Goal: Transaction & Acquisition: Subscribe to service/newsletter

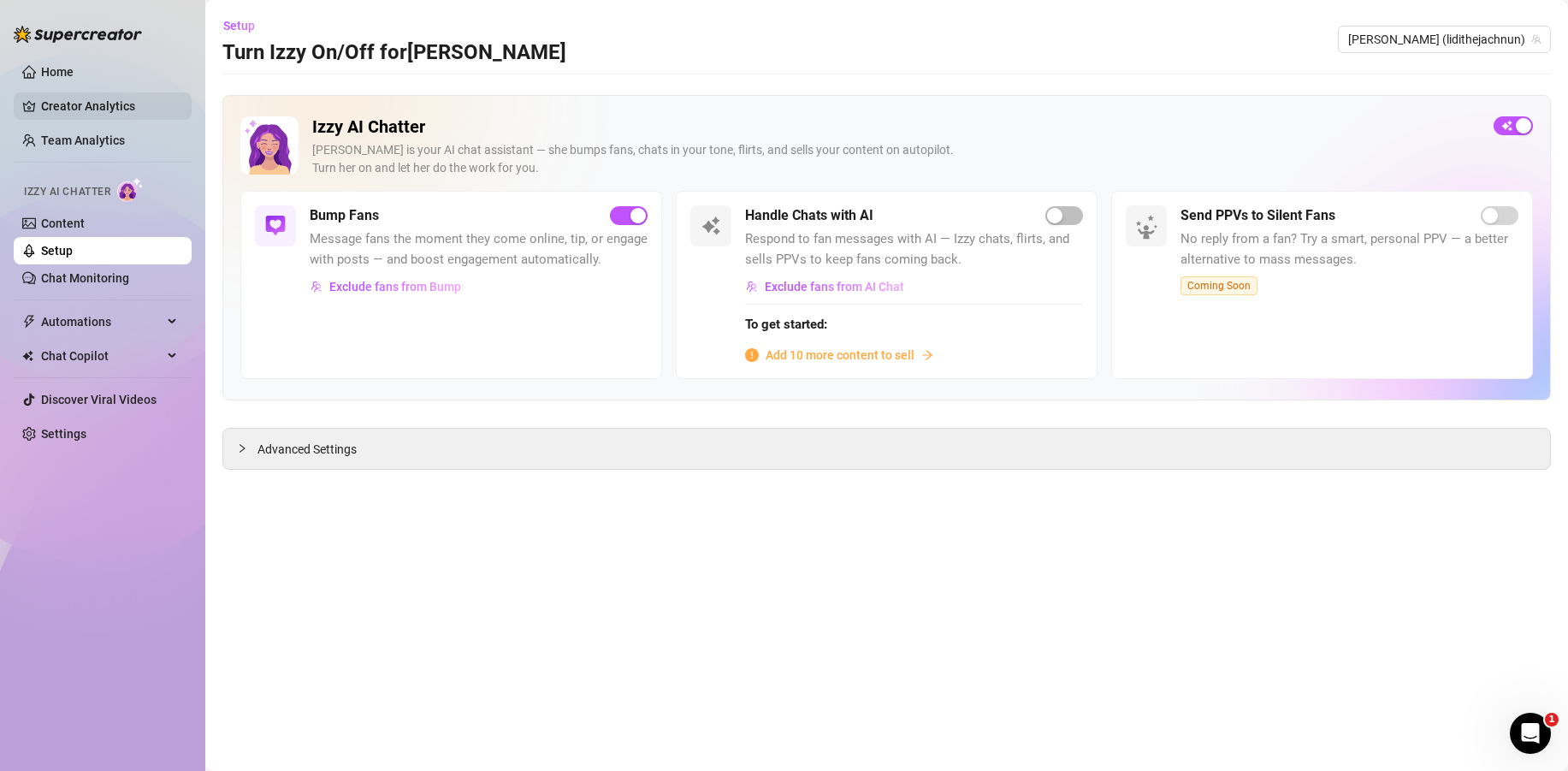
click at [83, 112] on link "Creator Analytics" at bounding box center [109, 106] width 137 height 27
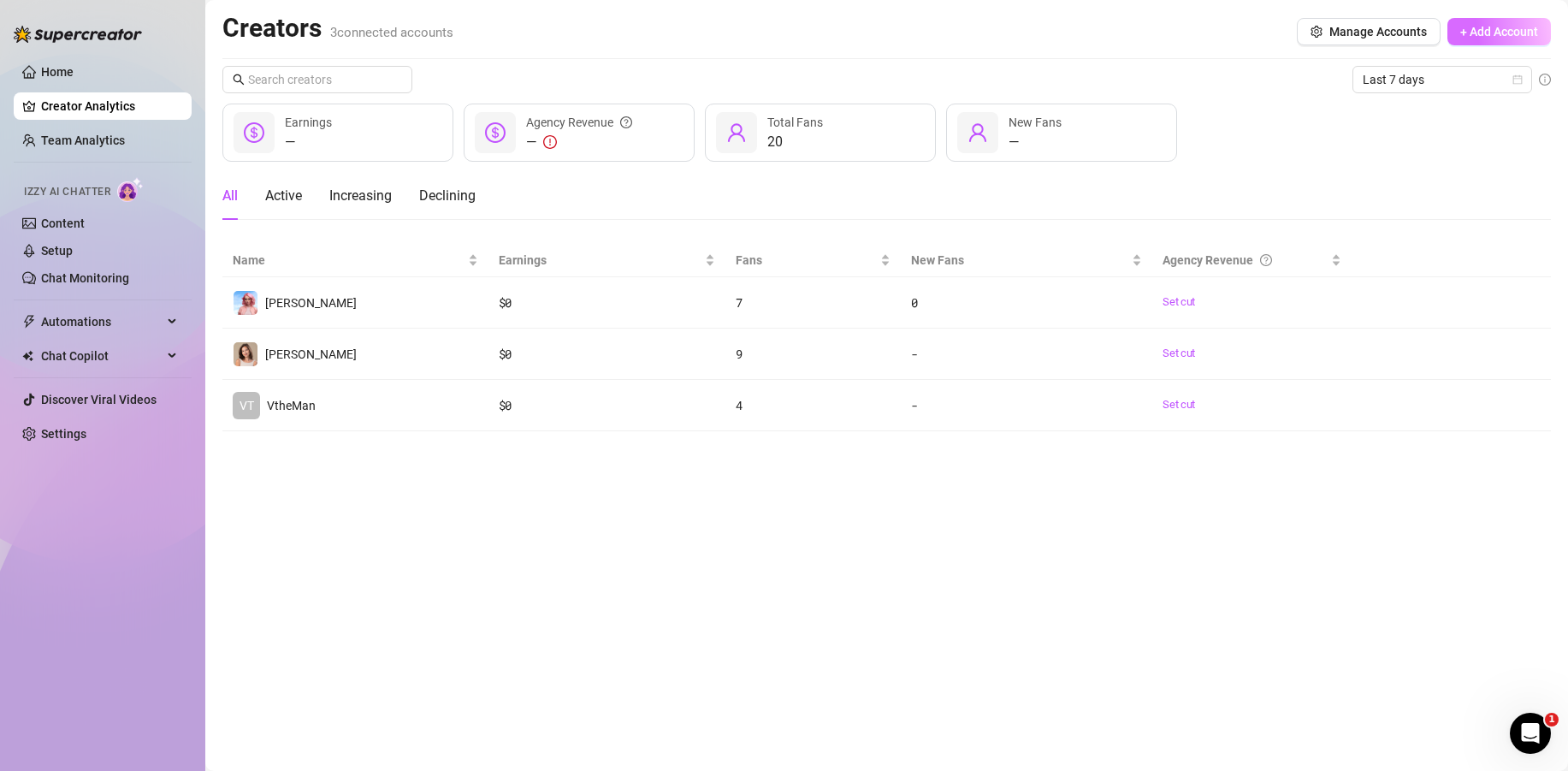
click at [1523, 24] on span "+ Add Account" at bounding box center [1498, 31] width 78 height 14
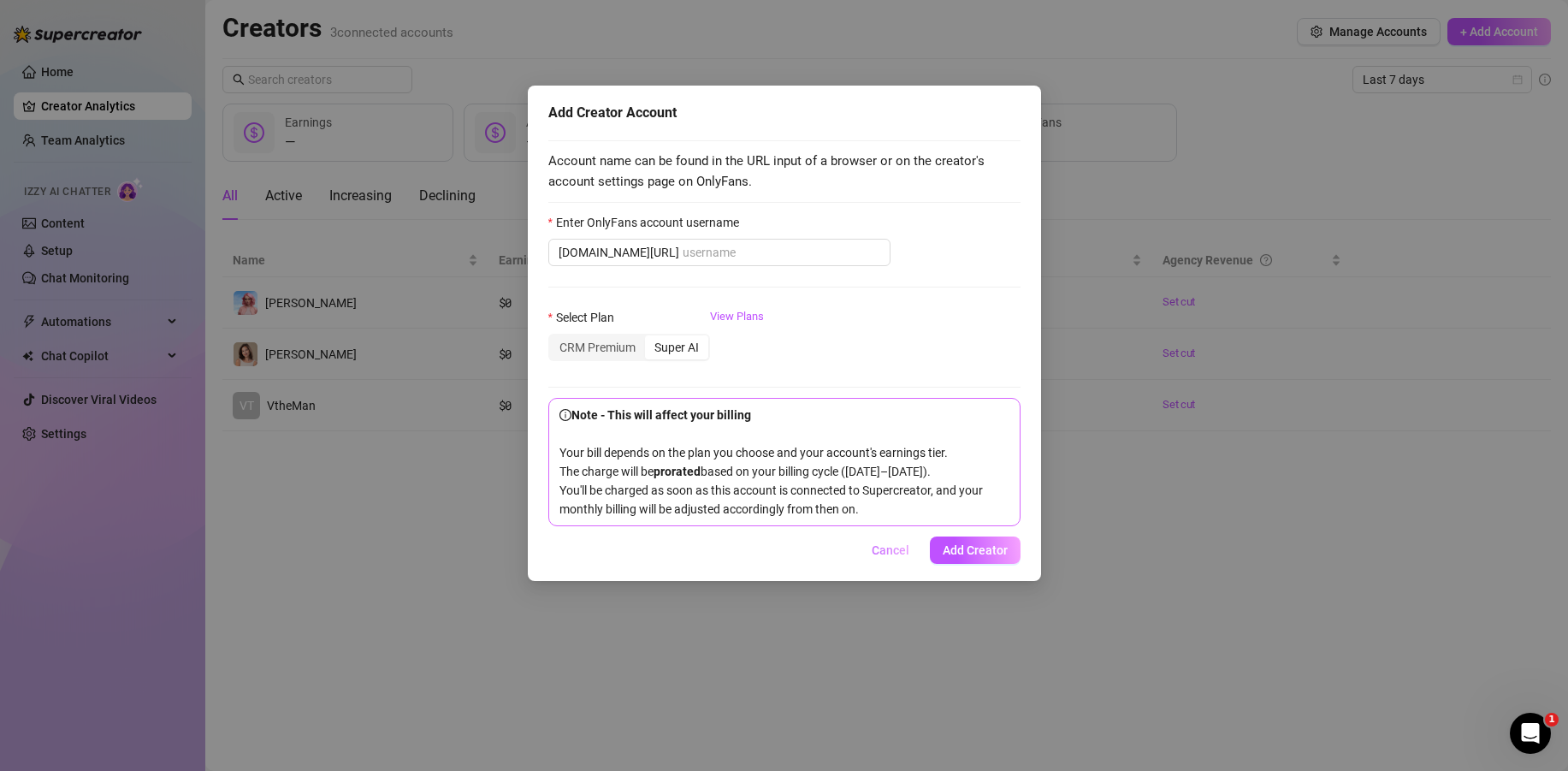
click at [899, 545] on span "Cancel" at bounding box center [890, 550] width 38 height 14
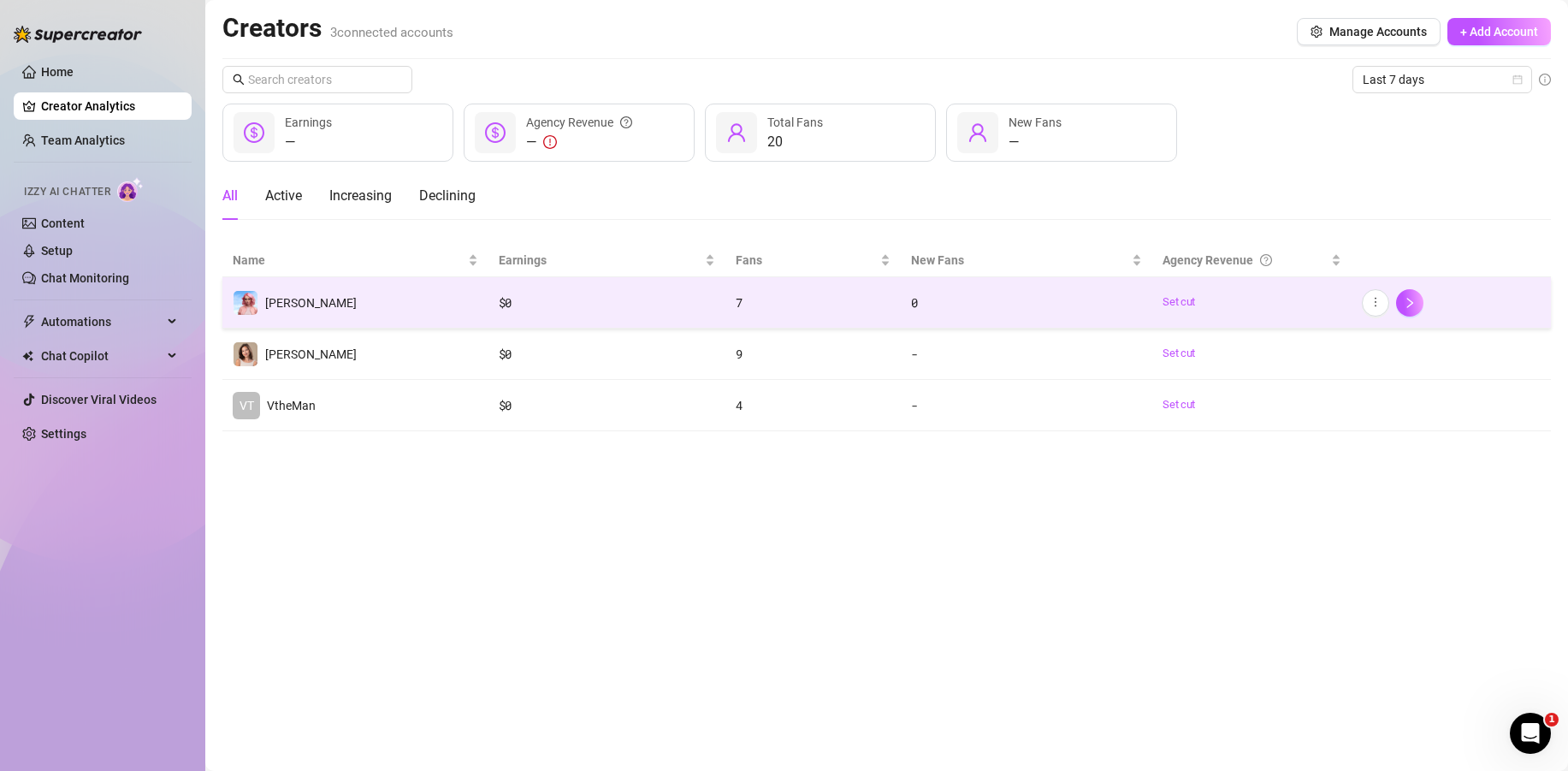
click at [338, 304] on td "[PERSON_NAME]" at bounding box center [355, 302] width 266 height 52
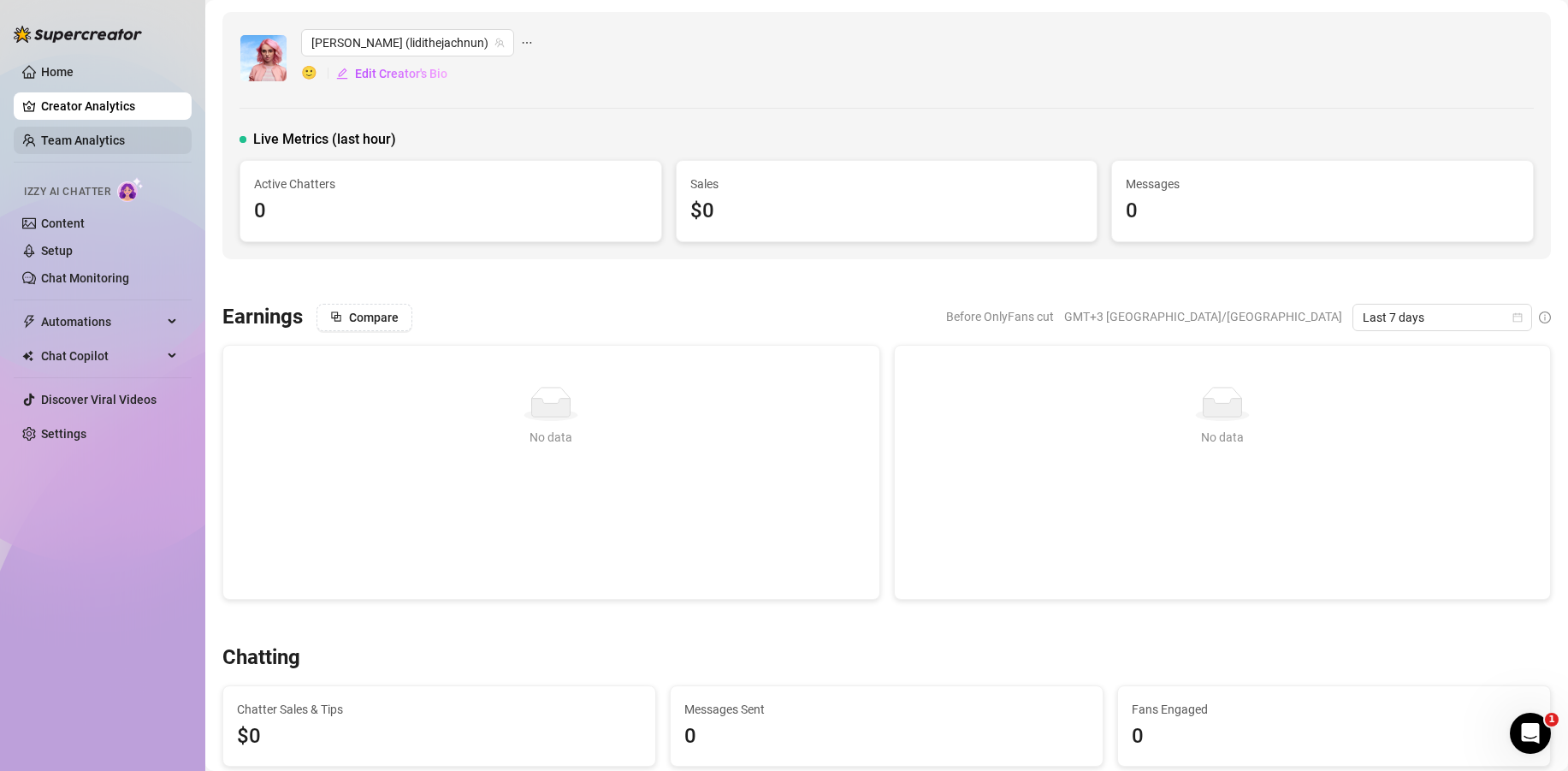
click at [84, 139] on link "Team Analytics" at bounding box center [83, 141] width 84 height 14
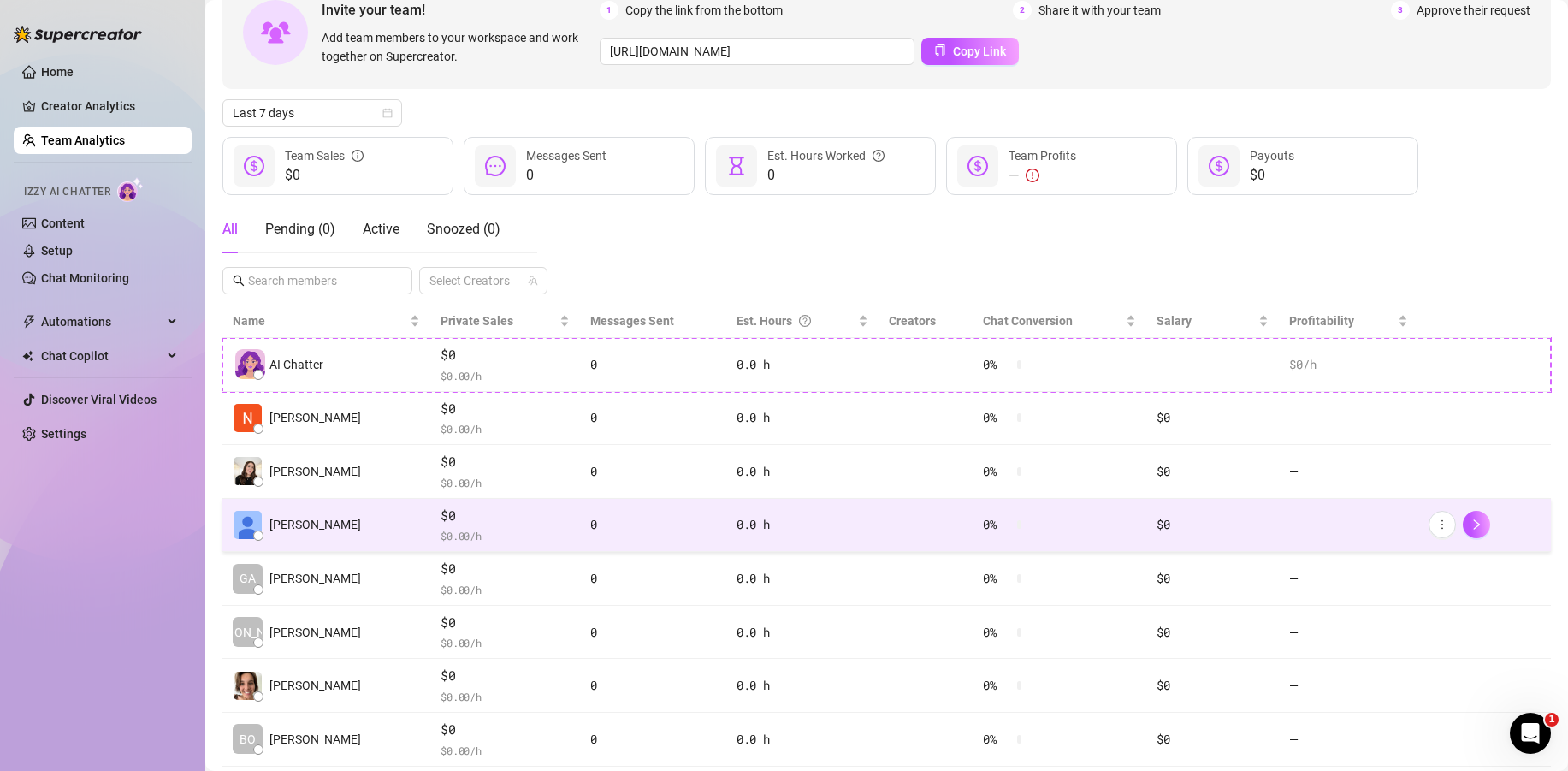
scroll to position [150, 0]
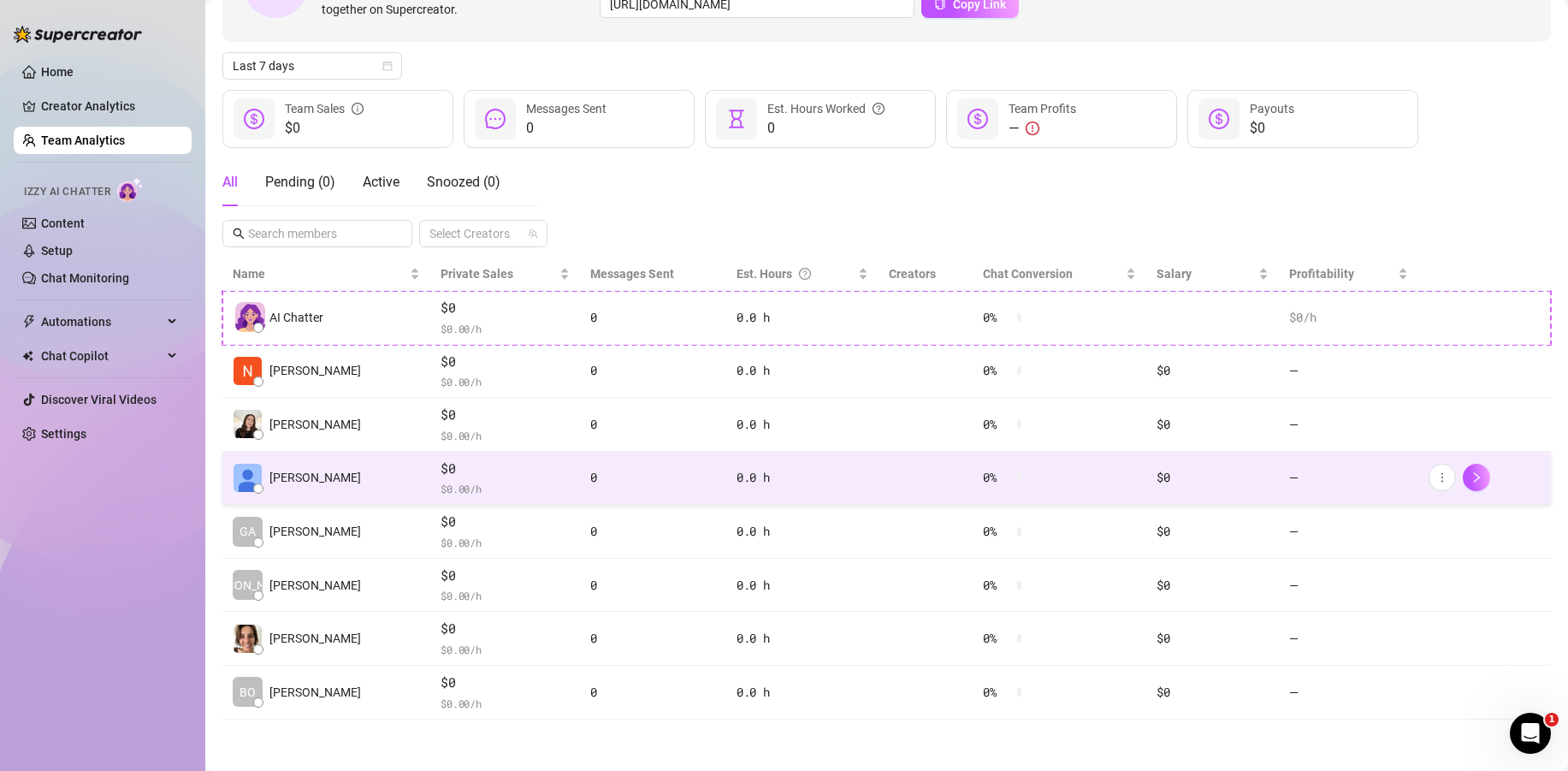
click at [517, 484] on span "$ 0.00 /h" at bounding box center [505, 489] width 129 height 17
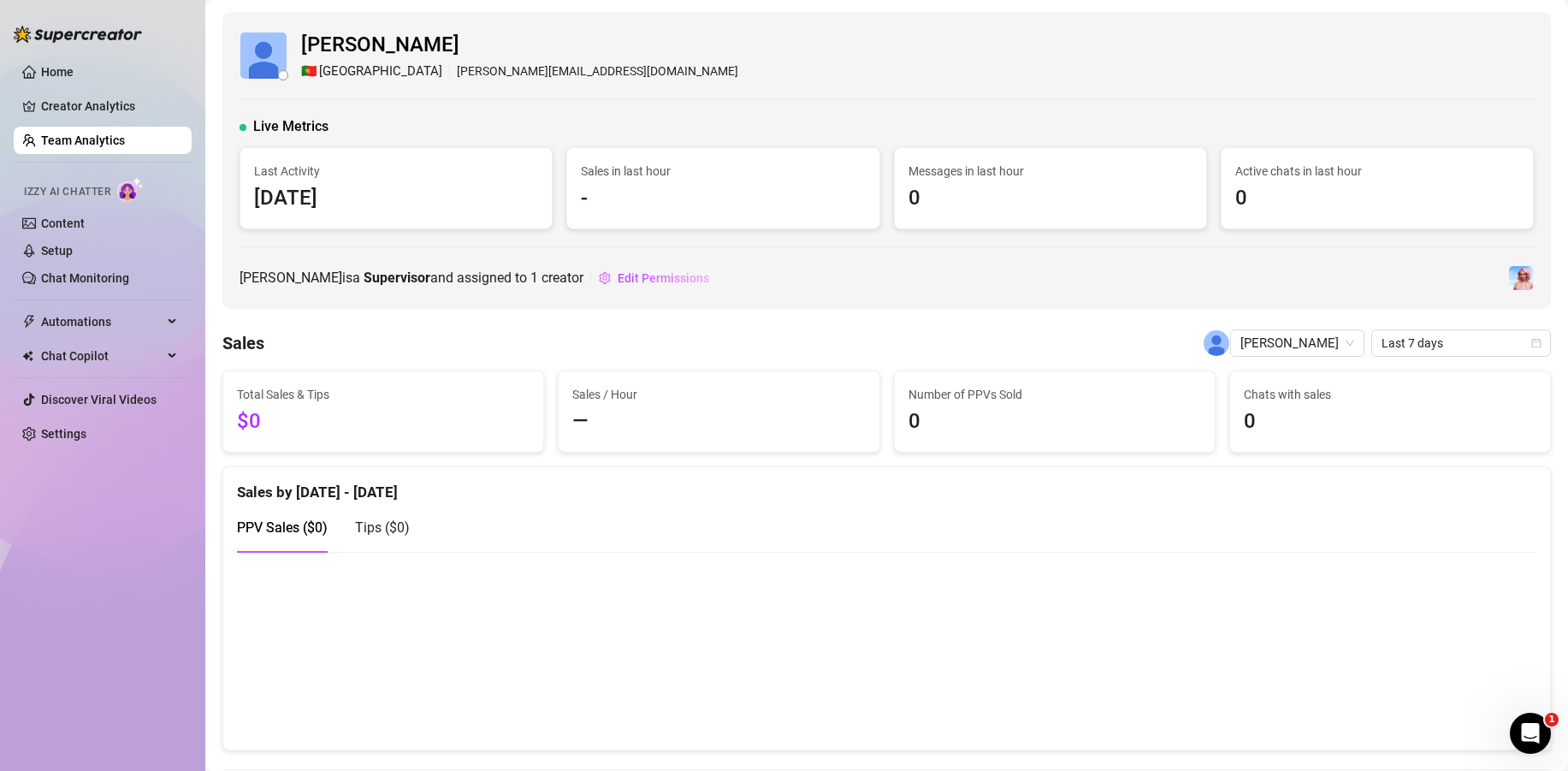
drag, startPoint x: 391, startPoint y: 195, endPoint x: 248, endPoint y: 189, distance: 143.1
click at [248, 189] on div "Last Activity [DATE]" at bounding box center [396, 188] width 311 height 80
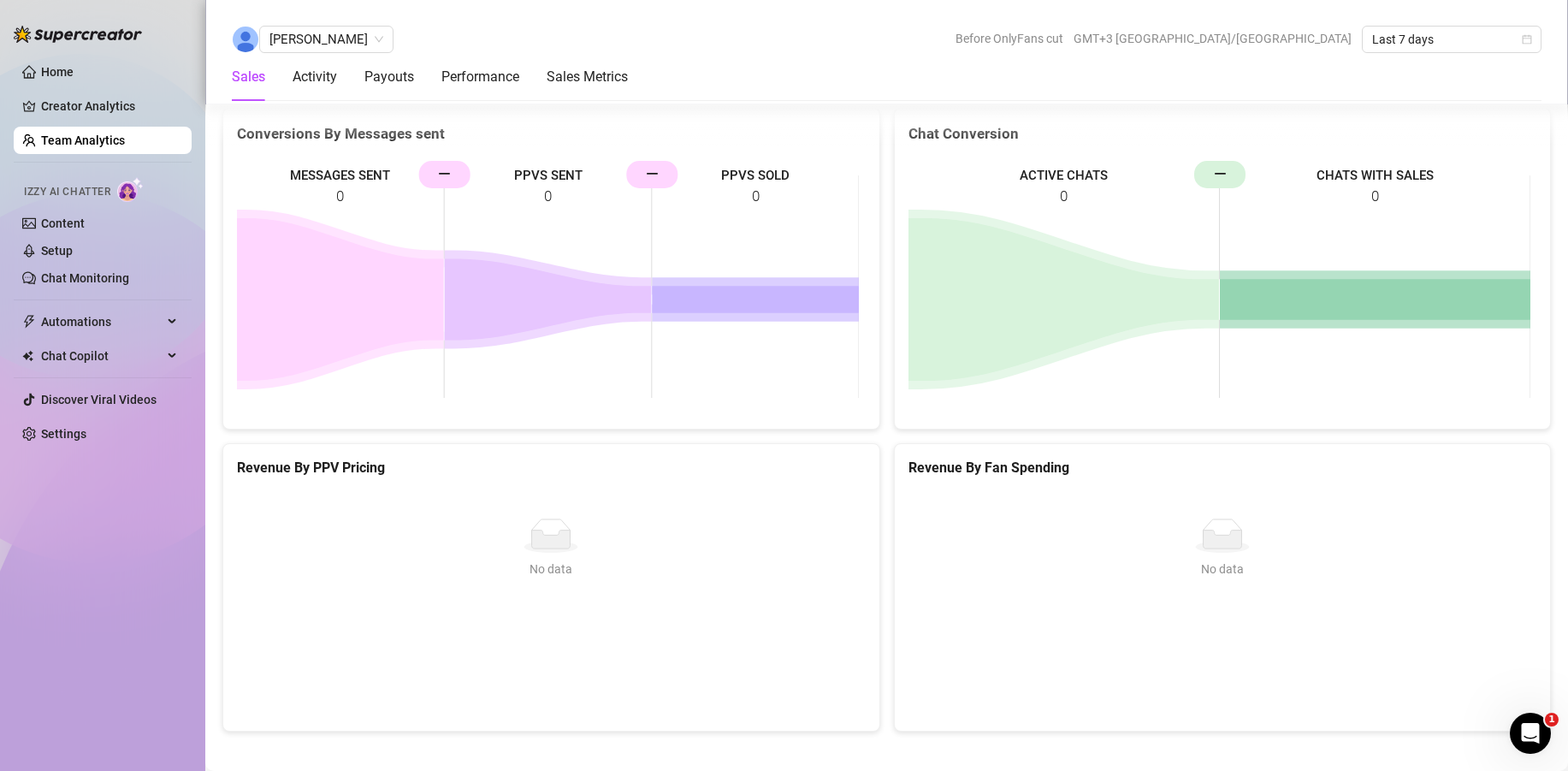
scroll to position [2509, 0]
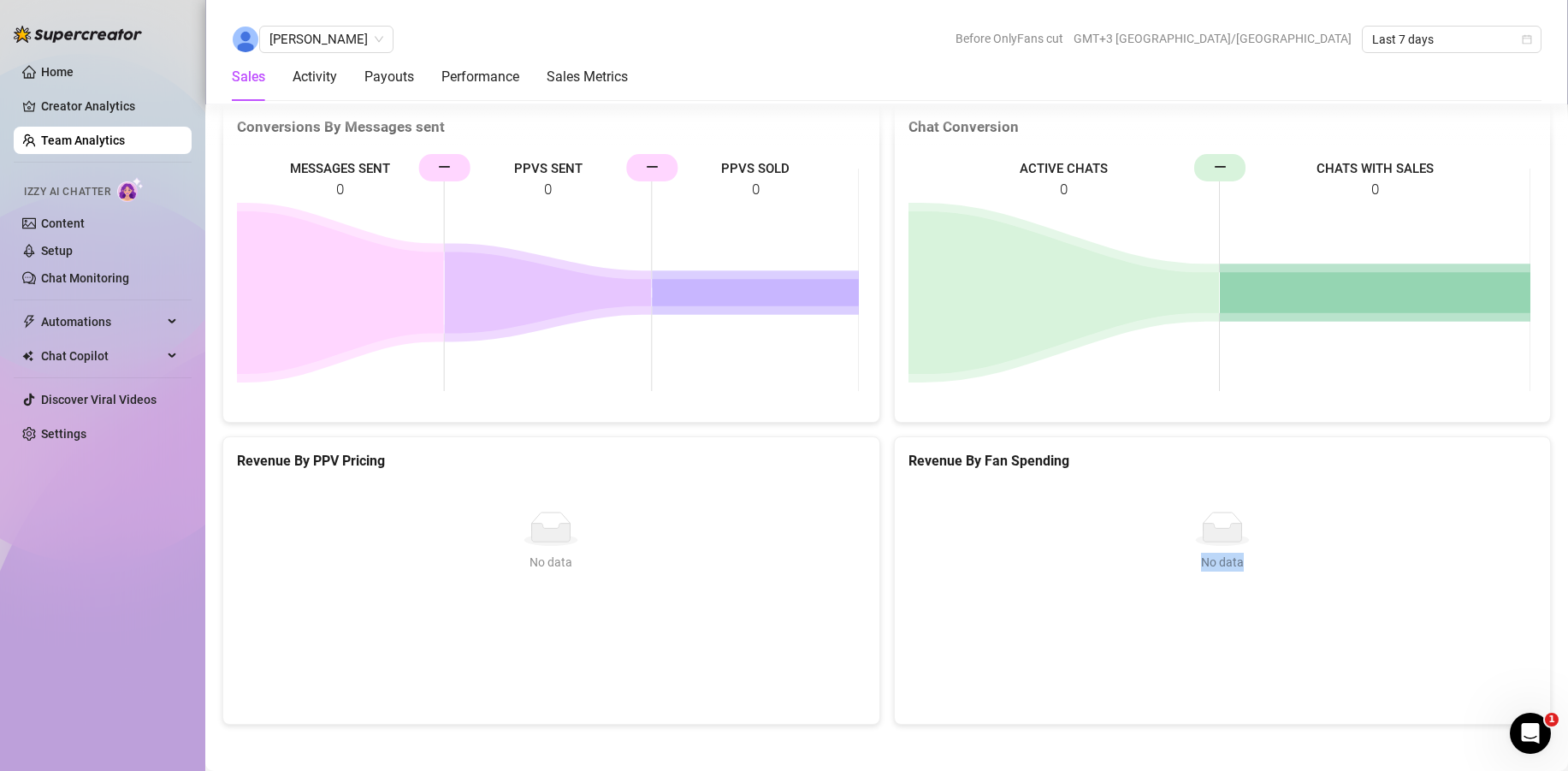
drag, startPoint x: 1252, startPoint y: 564, endPoint x: 1198, endPoint y: 560, distance: 54.1
click at [1180, 562] on div "No data" at bounding box center [1223, 562] width 615 height 19
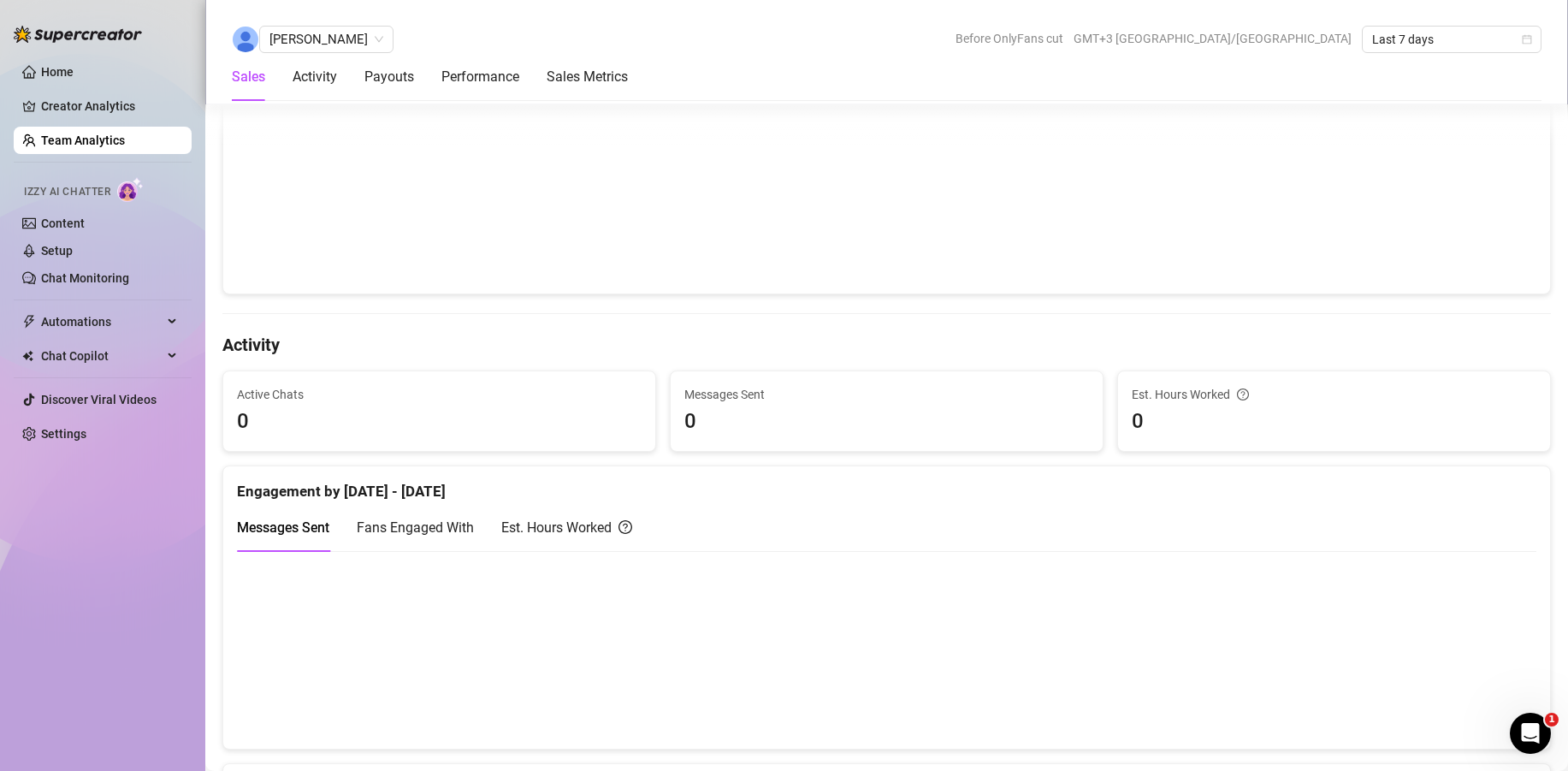
scroll to position [193, 0]
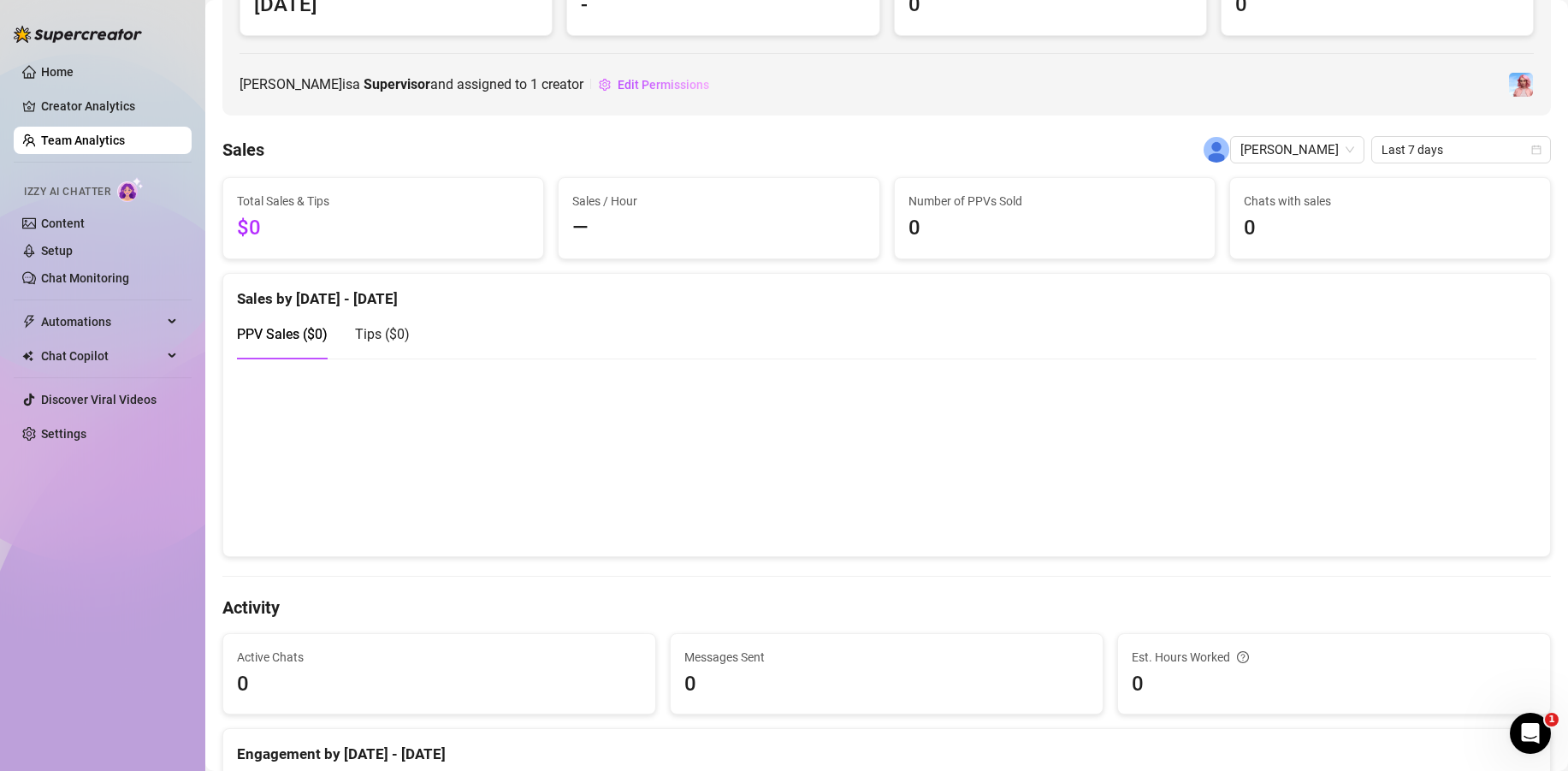
click at [90, 137] on link "Team Analytics" at bounding box center [83, 141] width 84 height 14
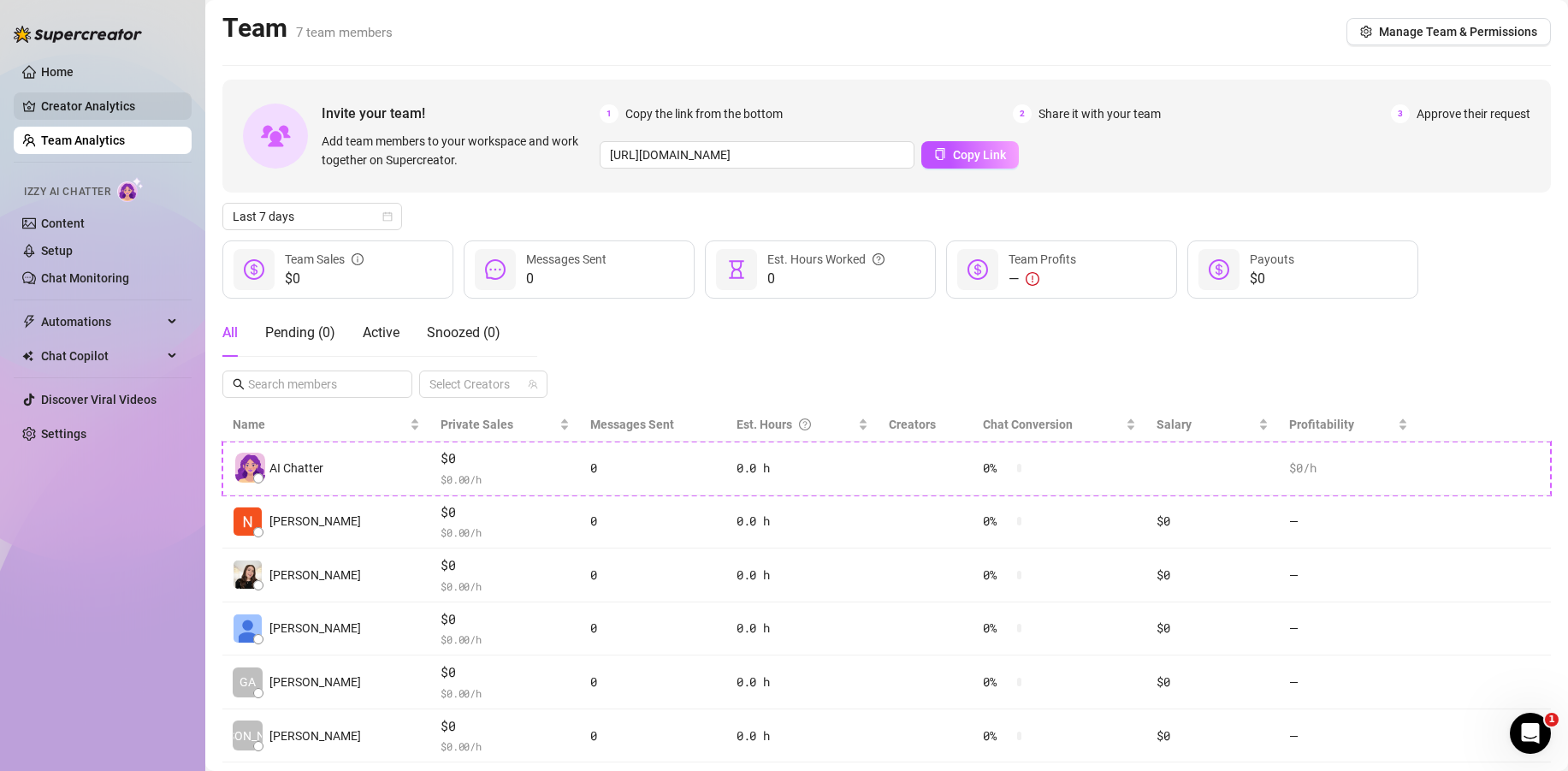
click at [121, 111] on link "Creator Analytics" at bounding box center [109, 106] width 137 height 27
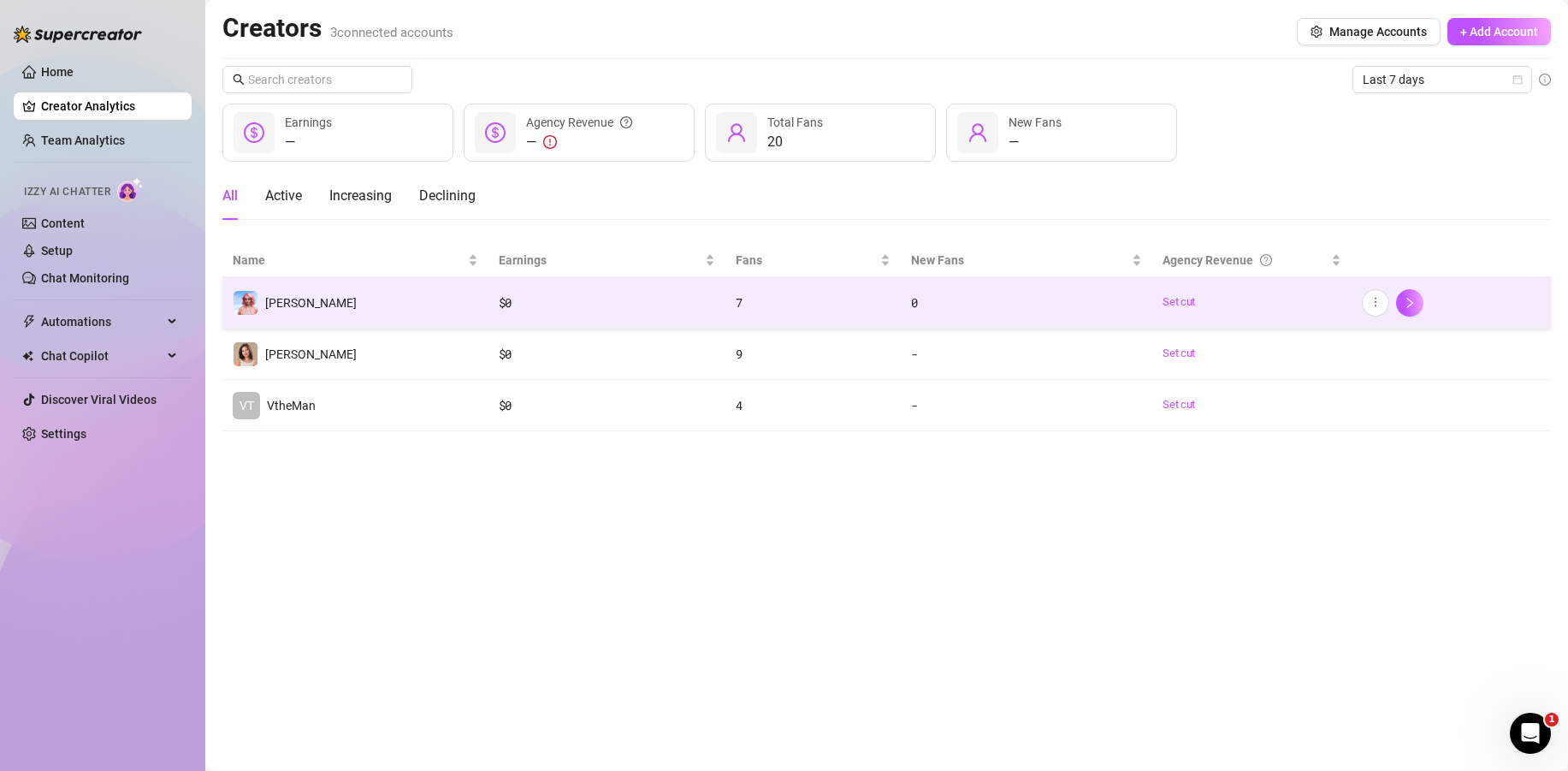
click at [589, 289] on td "$ 0" at bounding box center [607, 302] width 237 height 52
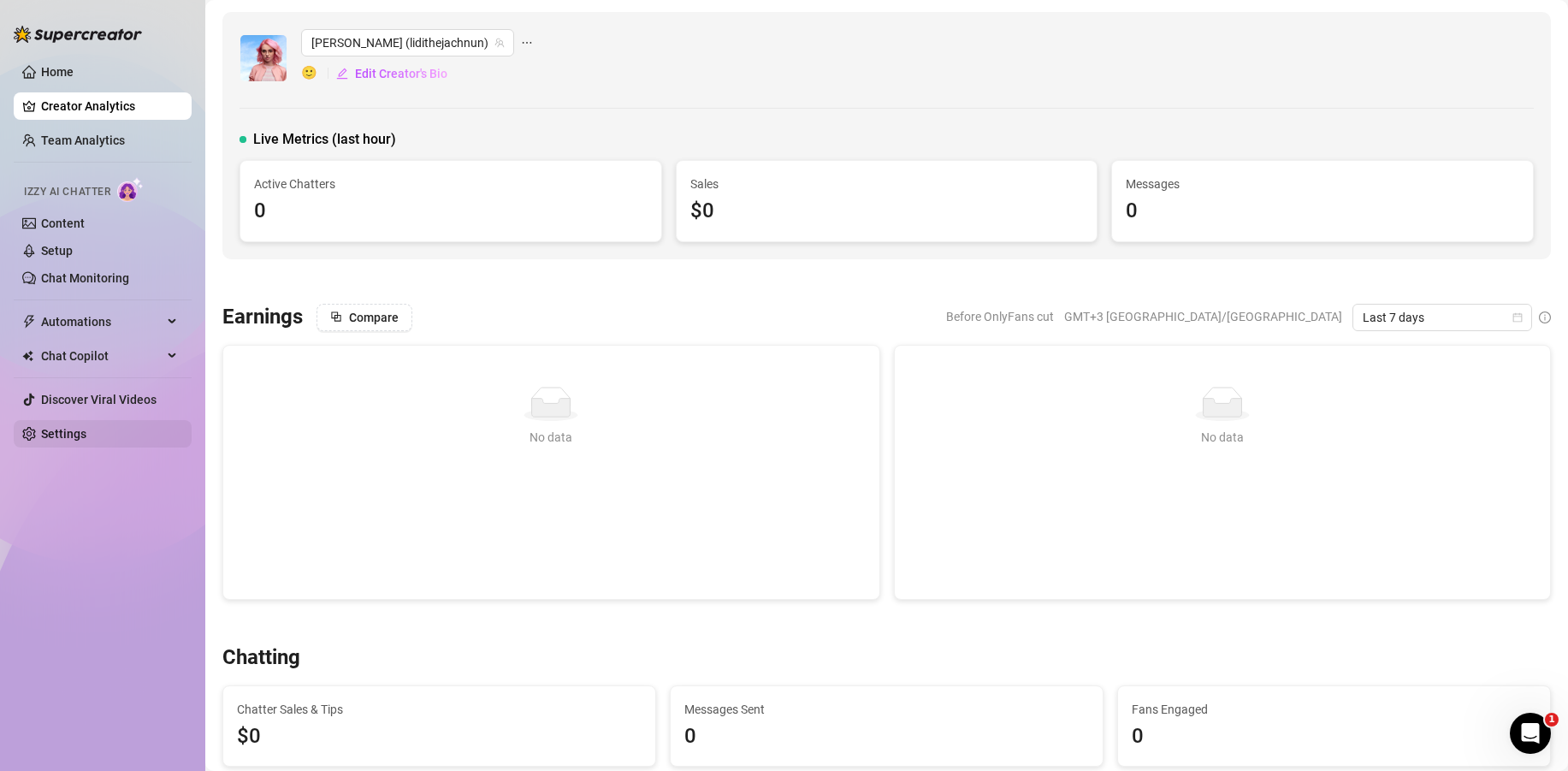
click at [66, 437] on link "Settings" at bounding box center [64, 434] width 45 height 14
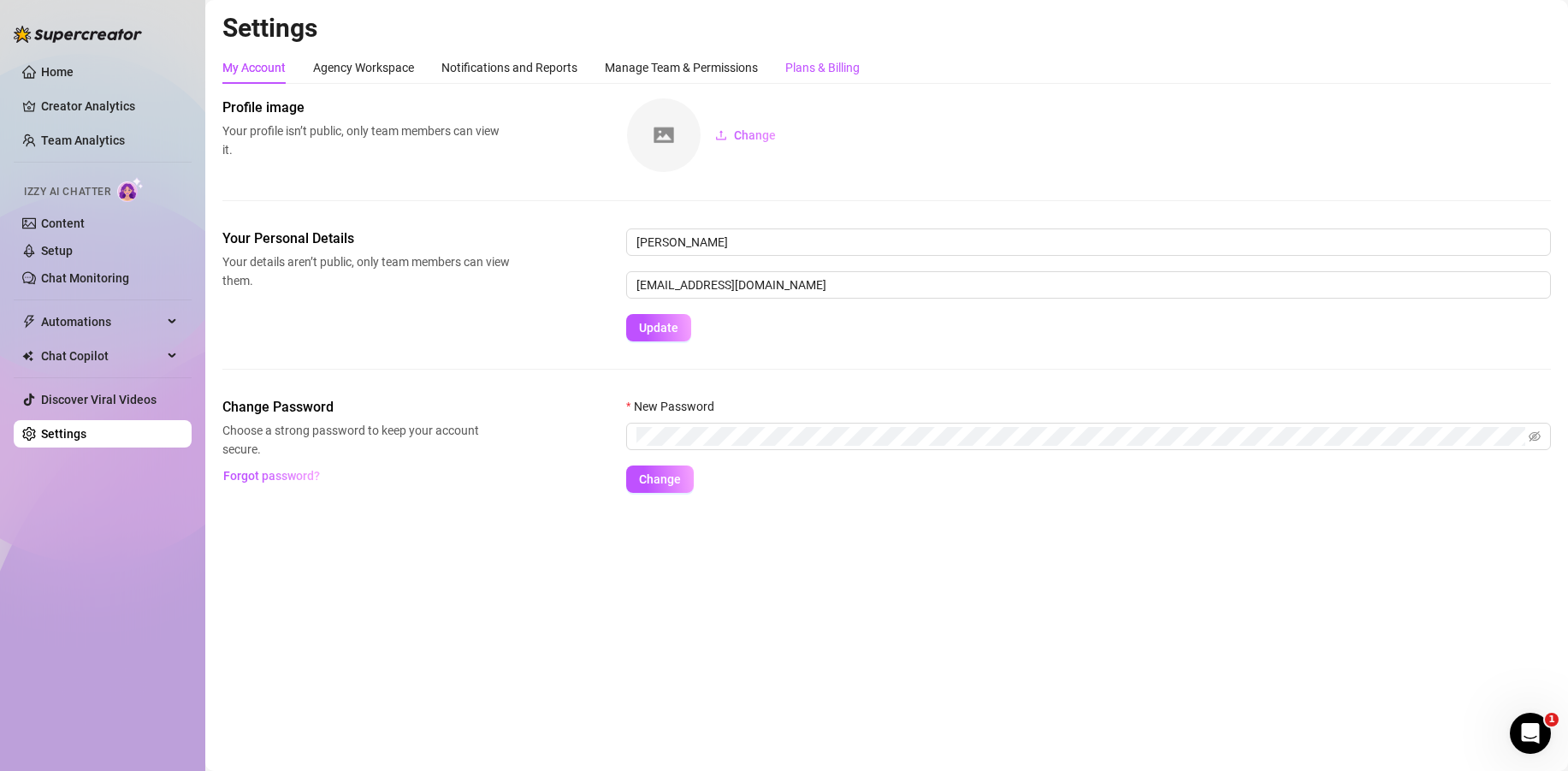
click at [843, 70] on div "Plans & Billing" at bounding box center [822, 68] width 74 height 19
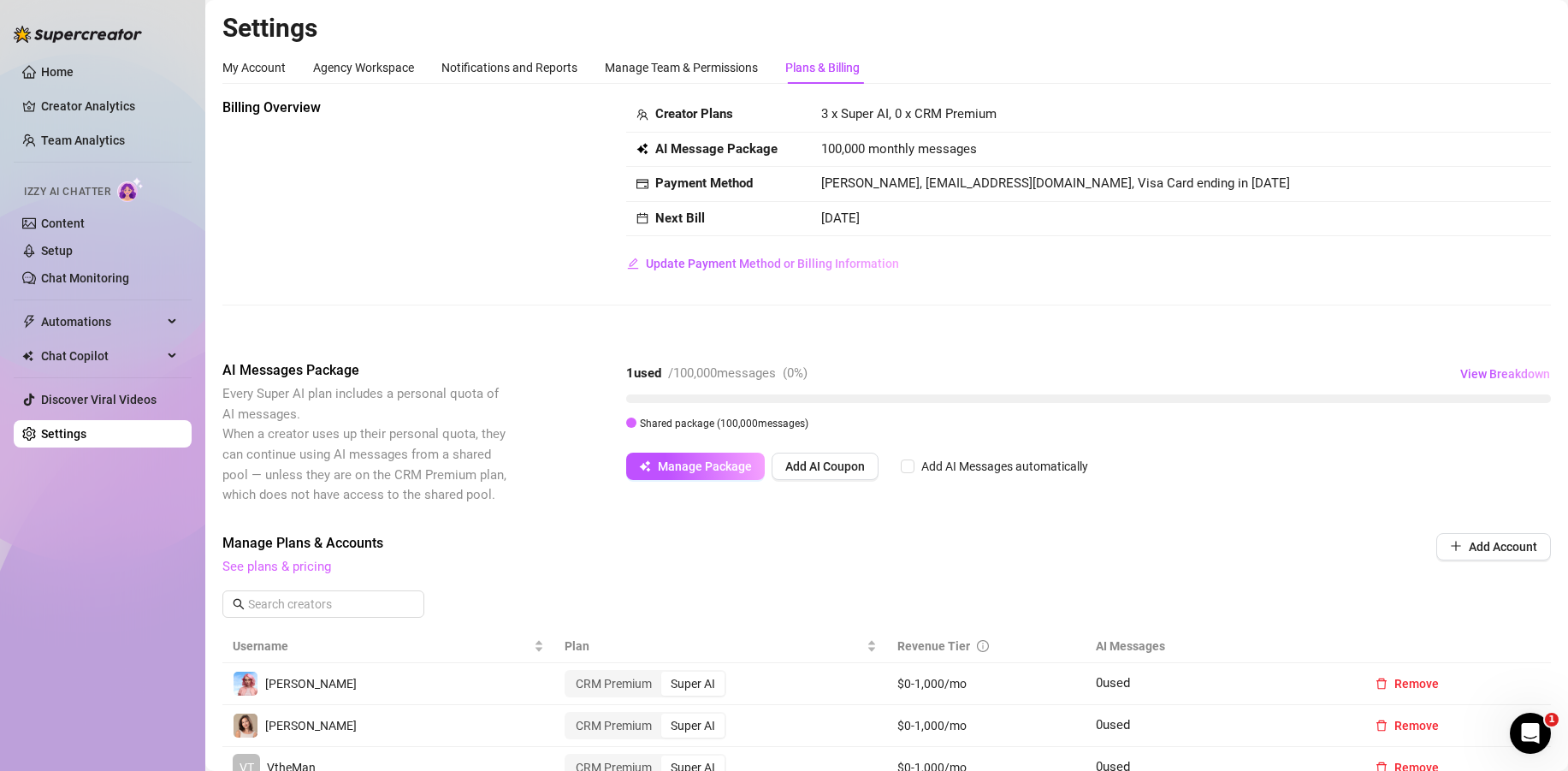
click at [288, 570] on link "See plans & pricing" at bounding box center [276, 566] width 108 height 16
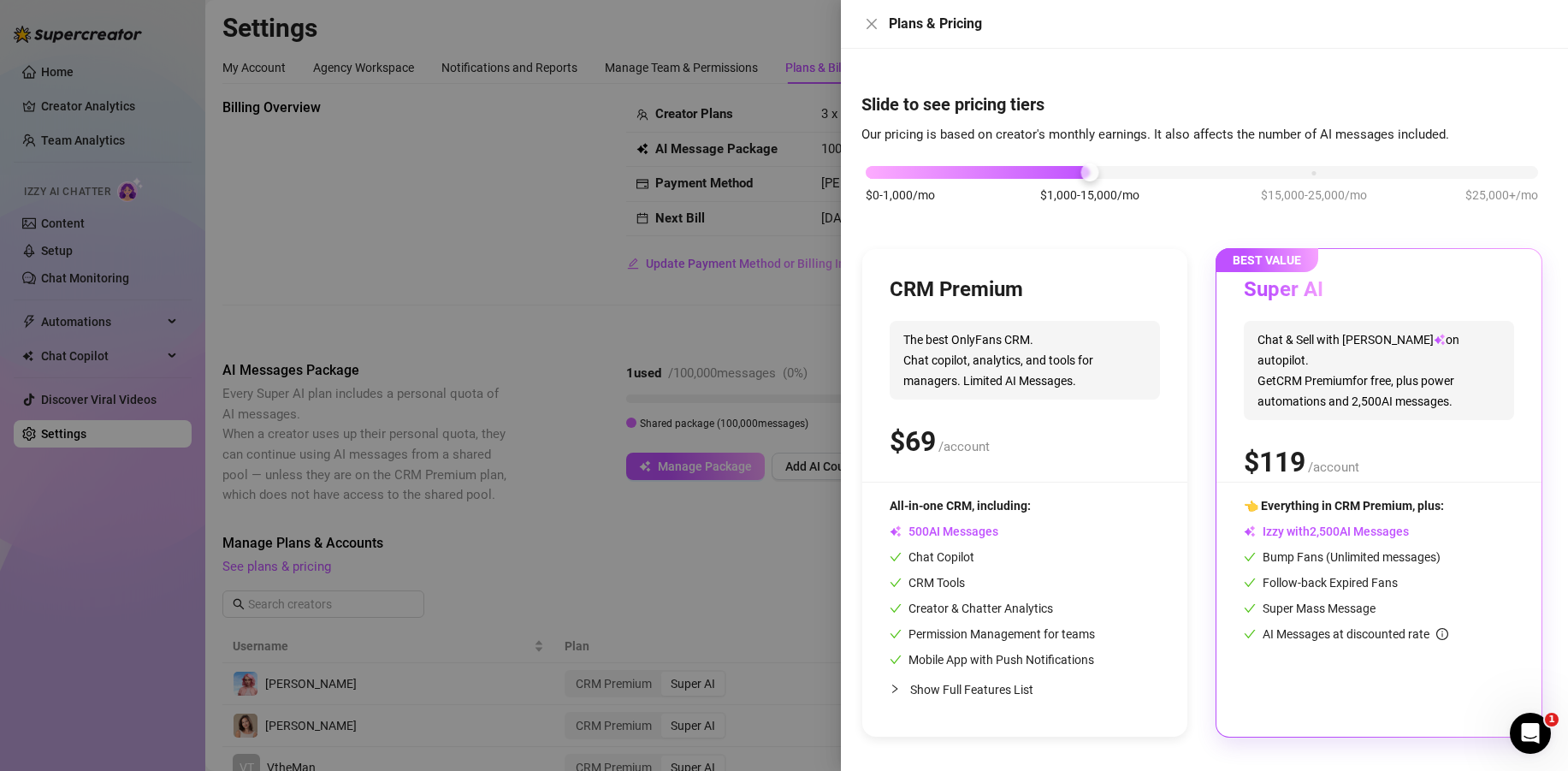
click at [896, 171] on div "$0-1,000/mo $1,000-15,000/mo $15,000-25,000/mo $25,000+/mo" at bounding box center [1201, 168] width 672 height 10
click at [1097, 173] on div "$0-1,000/mo $1,000-15,000/mo $15,000-25,000/mo $25,000+/mo" at bounding box center [1201, 168] width 672 height 10
click at [877, 169] on div "$0-1,000/mo $1,000-15,000/mo $15,000-25,000/mo $25,000+/mo" at bounding box center [1201, 168] width 672 height 10
drag, startPoint x: 1426, startPoint y: 530, endPoint x: 1263, endPoint y: 538, distance: 163.2
click at [1263, 538] on div "Izzy with AI Messages" at bounding box center [1378, 531] width 270 height 19
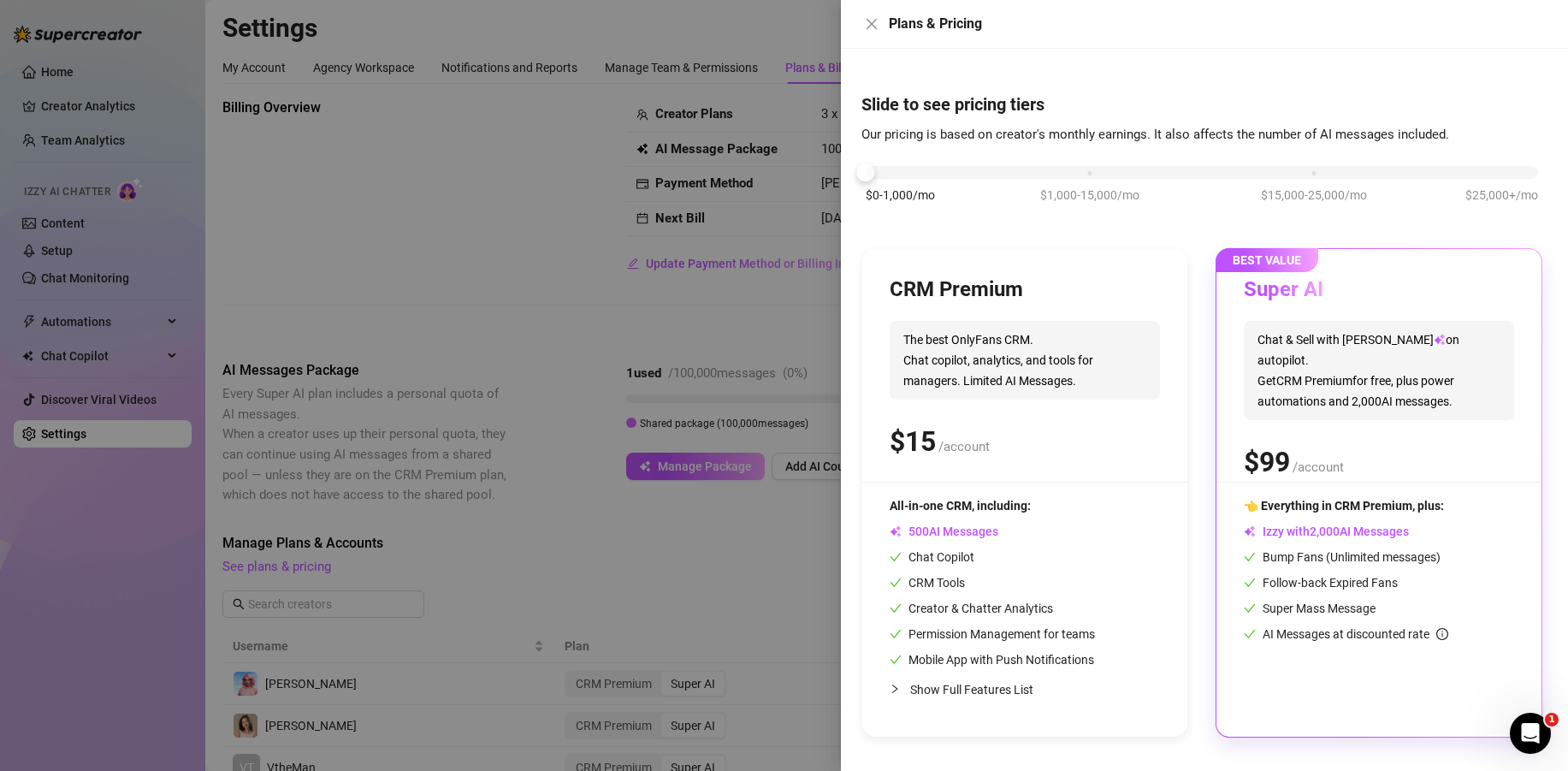
click at [1371, 670] on div "👈 Everything in CRM Premium, plus: Izzy with AI Messages Bump Fans (Unlimited m…" at bounding box center [1378, 603] width 270 height 213
drag, startPoint x: 1423, startPoint y: 533, endPoint x: 1259, endPoint y: 527, distance: 164.1
click at [1259, 527] on div "Izzy with AI Messages" at bounding box center [1378, 531] width 270 height 19
click at [1453, 517] on div "👈 Everything in CRM Premium, plus: Izzy with AI Messages Bump Fans (Unlimited m…" at bounding box center [1378, 570] width 270 height 147
click at [1308, 173] on div "$0-1,000/mo $1,000-15,000/mo $15,000-25,000/mo $25,000+/mo" at bounding box center [1201, 168] width 672 height 10
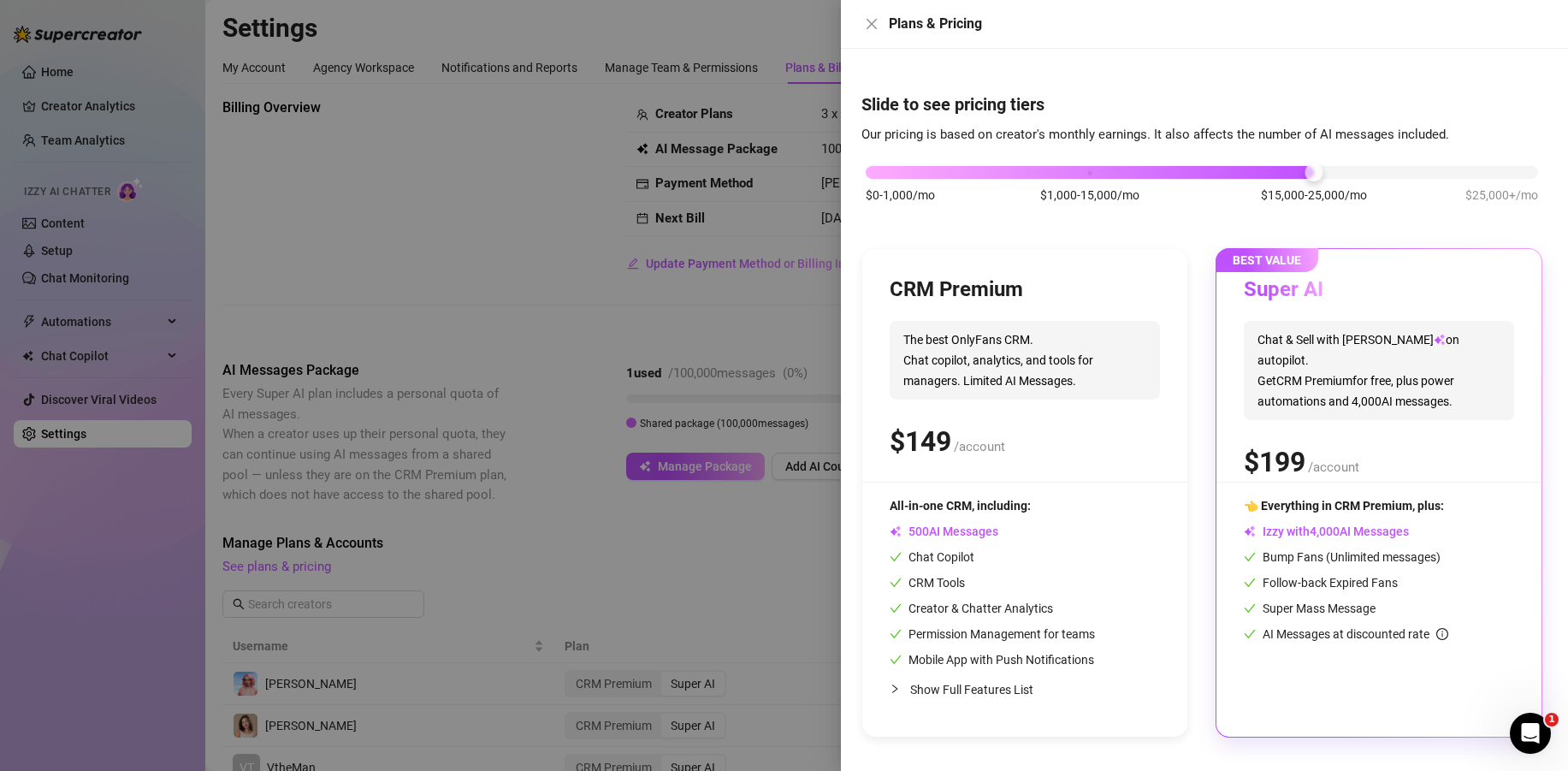
click at [560, 274] on div at bounding box center [784, 386] width 1568 height 771
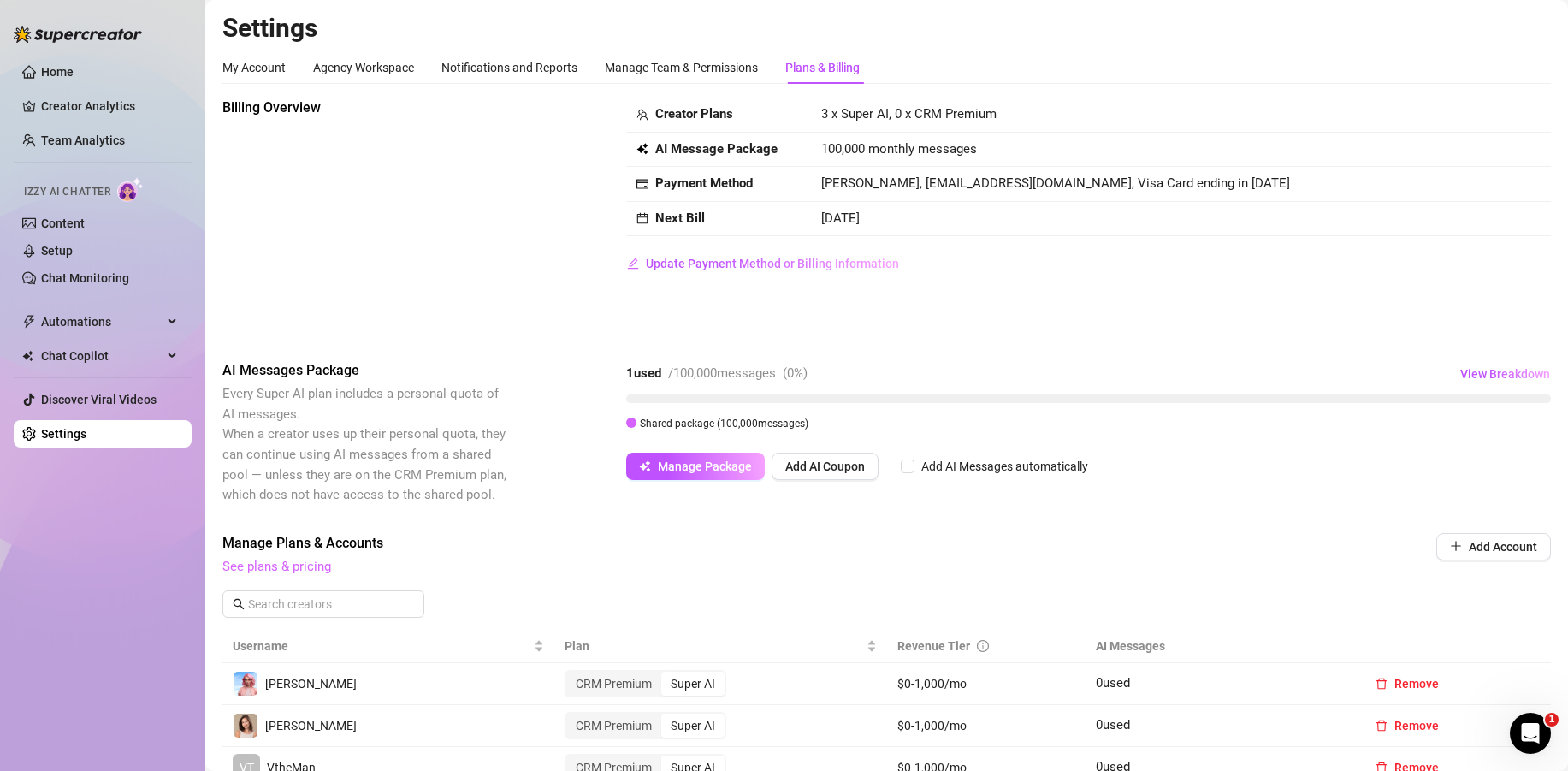
click at [247, 564] on link "See plans & pricing" at bounding box center [276, 566] width 108 height 16
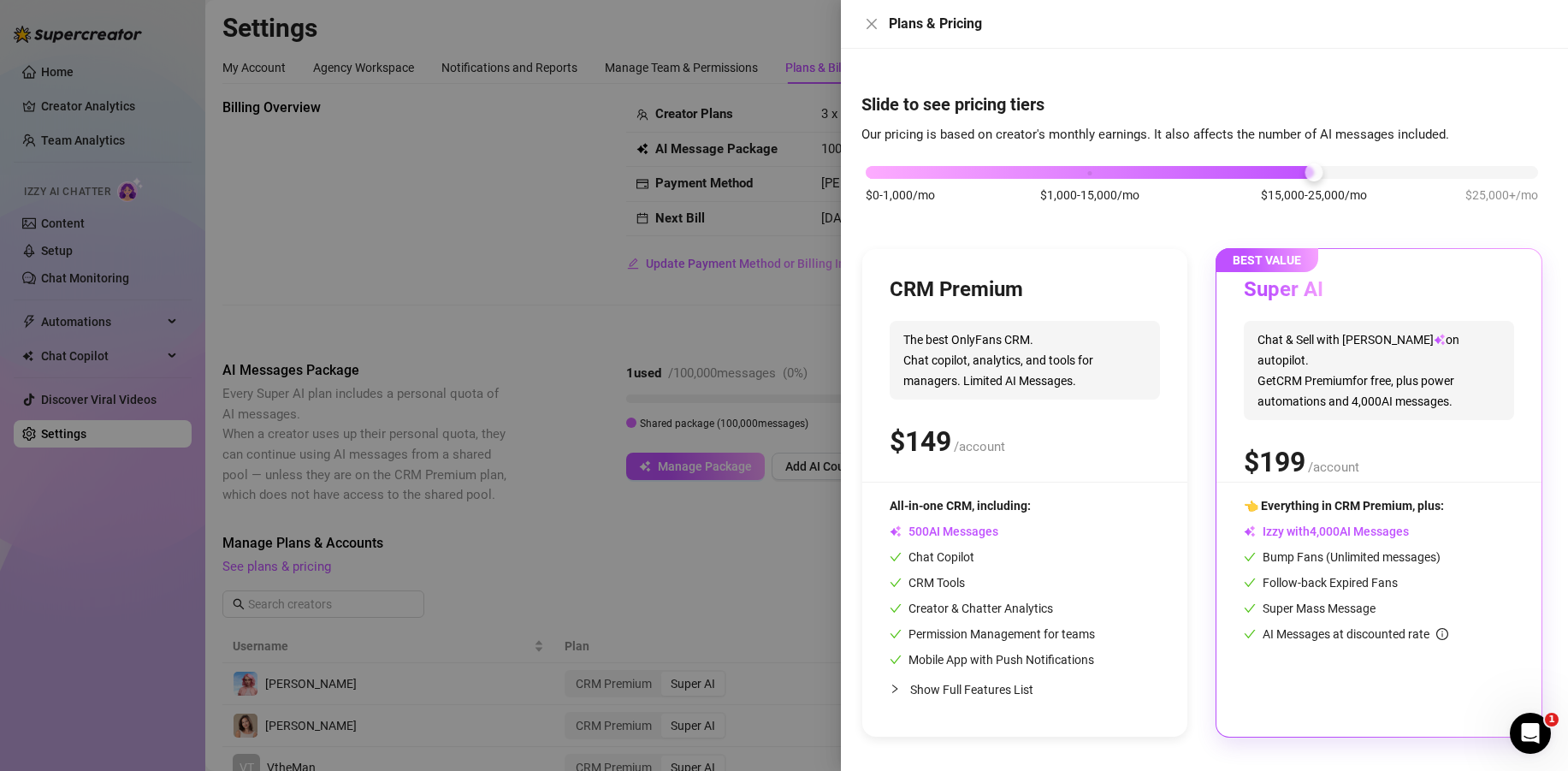
click at [894, 170] on div "$0-1,000/mo $1,000-15,000/mo $15,000-25,000/mo $25,000+/mo" at bounding box center [1201, 168] width 672 height 10
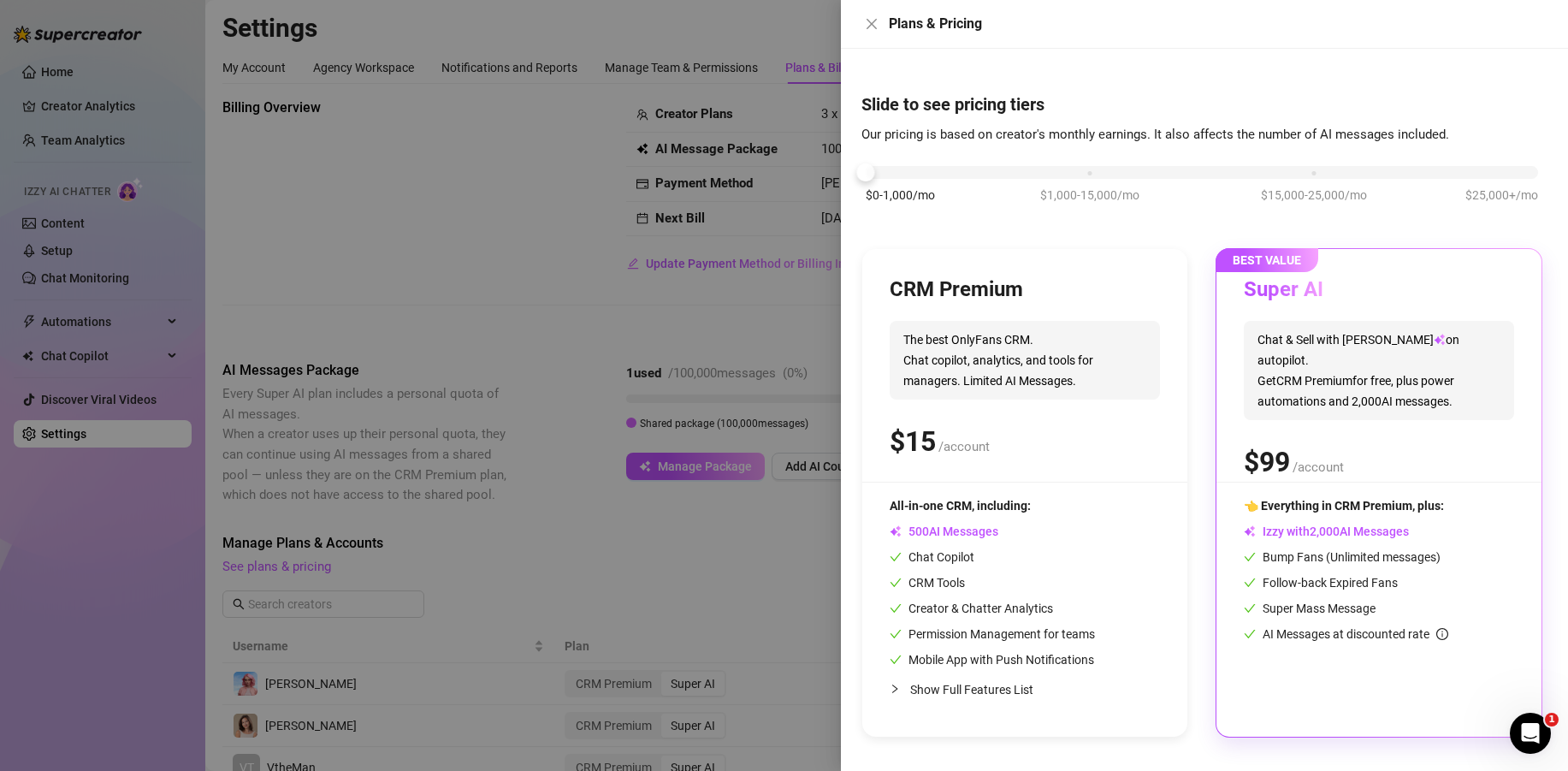
click at [1322, 170] on div "$0-1,000/mo $1,000-15,000/mo $15,000-25,000/mo $25,000+/mo" at bounding box center [1201, 168] width 672 height 10
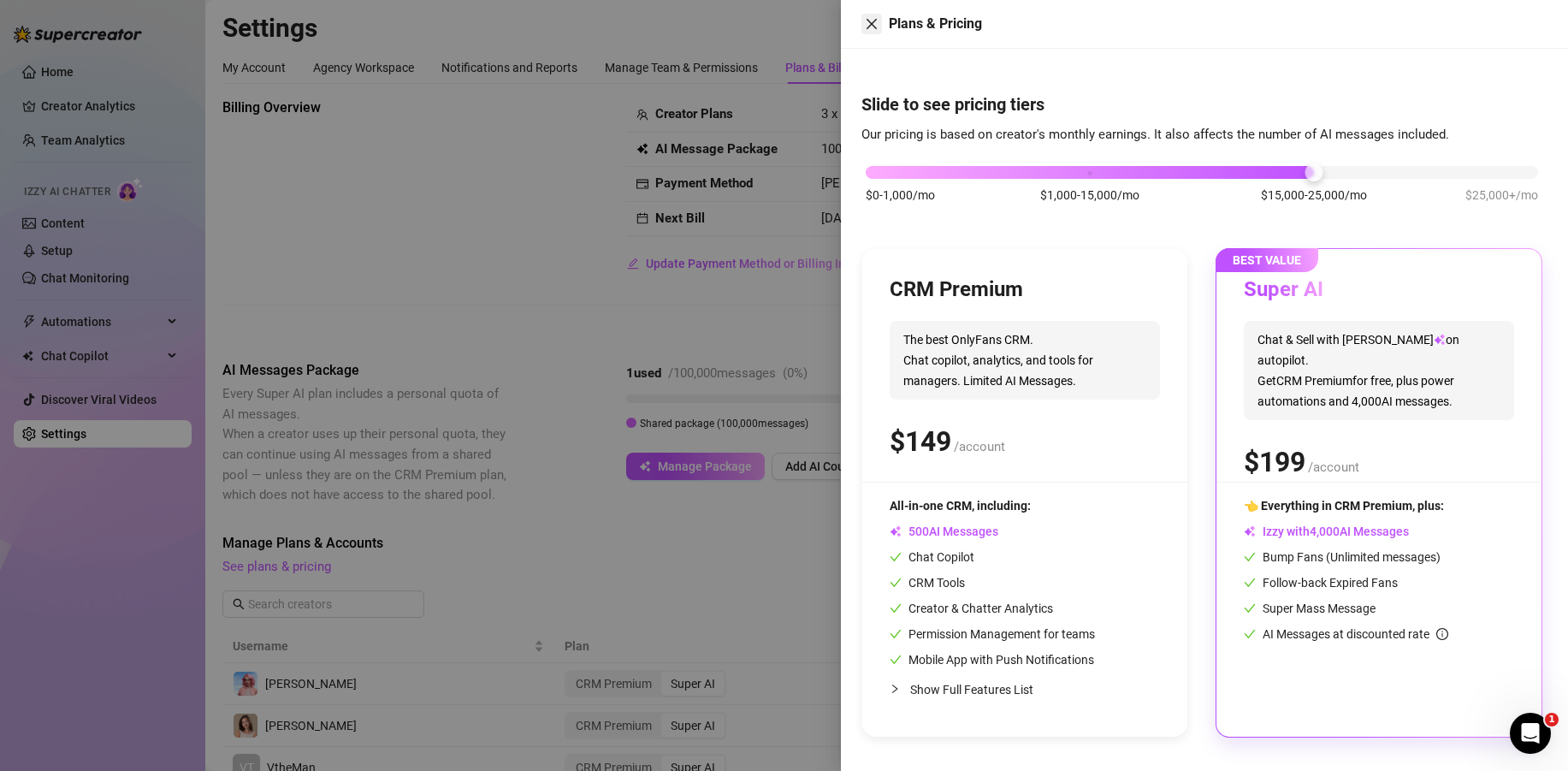
click at [871, 25] on icon "close" at bounding box center [871, 24] width 14 height 14
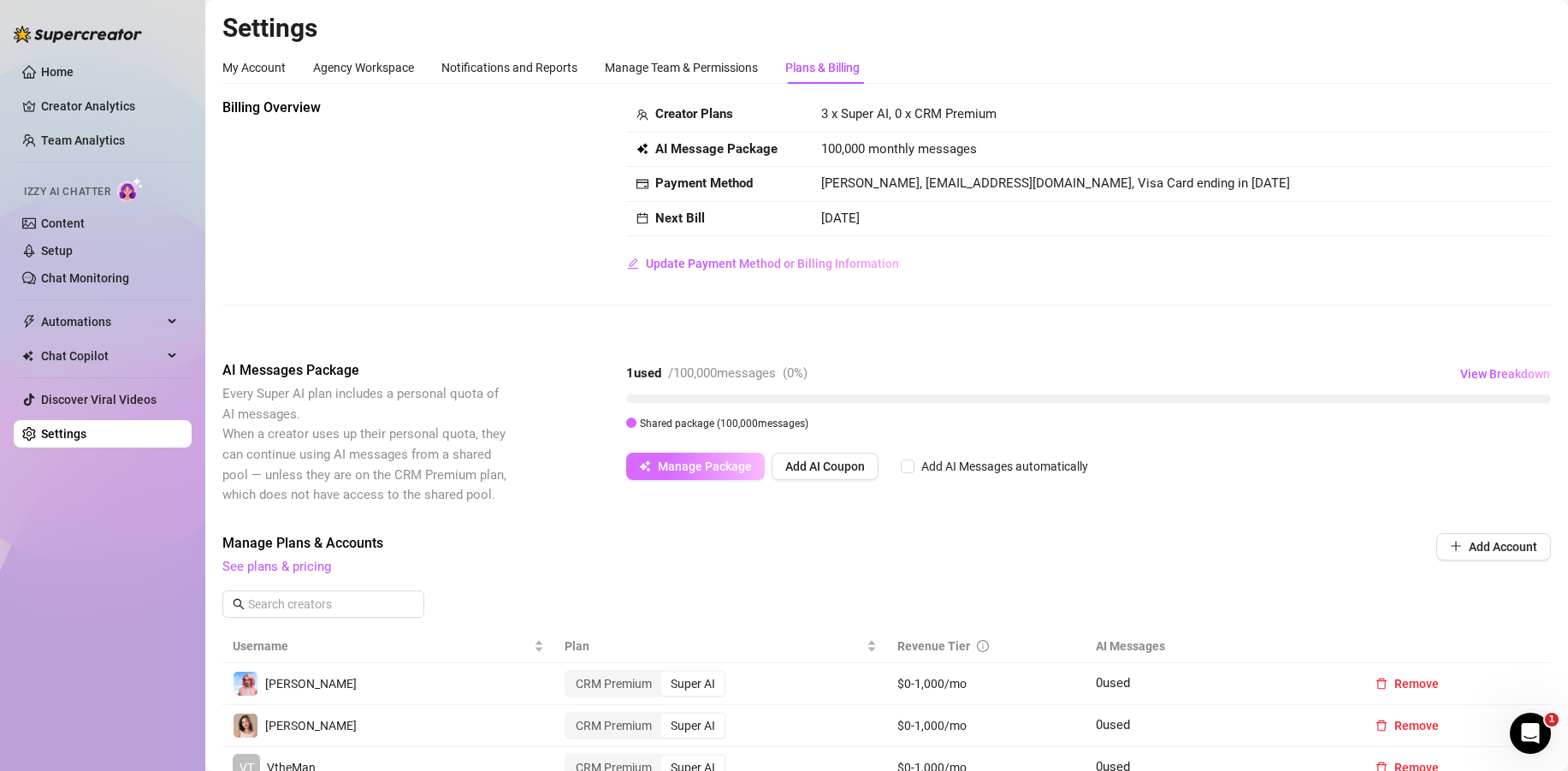
click at [733, 469] on span "Manage Package" at bounding box center [704, 466] width 94 height 14
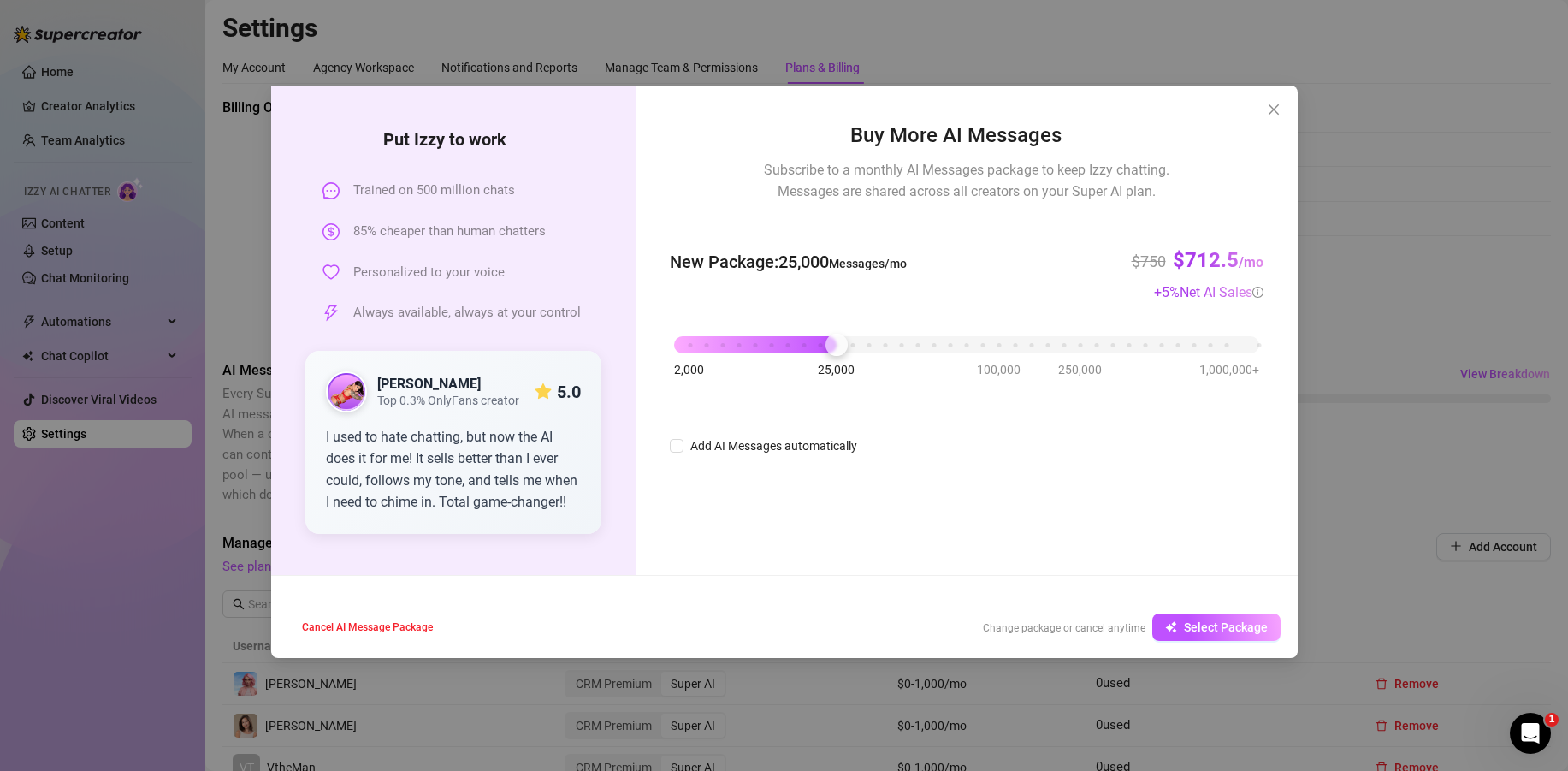
click at [836, 343] on div "2,000 25,000 100,000 250,000 1,000,000+" at bounding box center [966, 338] width 584 height 10
click at [1276, 104] on icon "close" at bounding box center [1273, 109] width 14 height 14
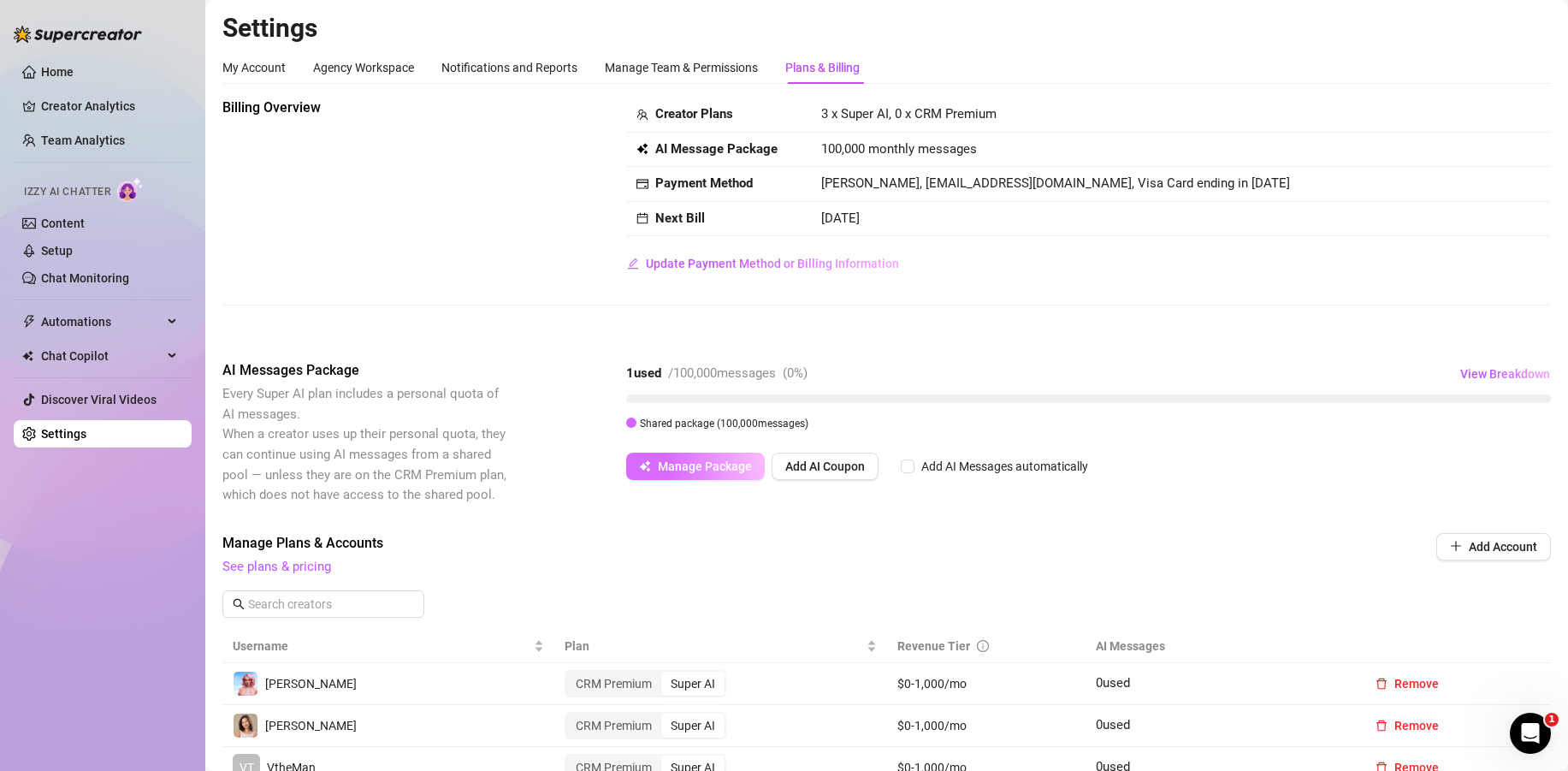
click at [745, 469] on span "Manage Package" at bounding box center [704, 466] width 94 height 14
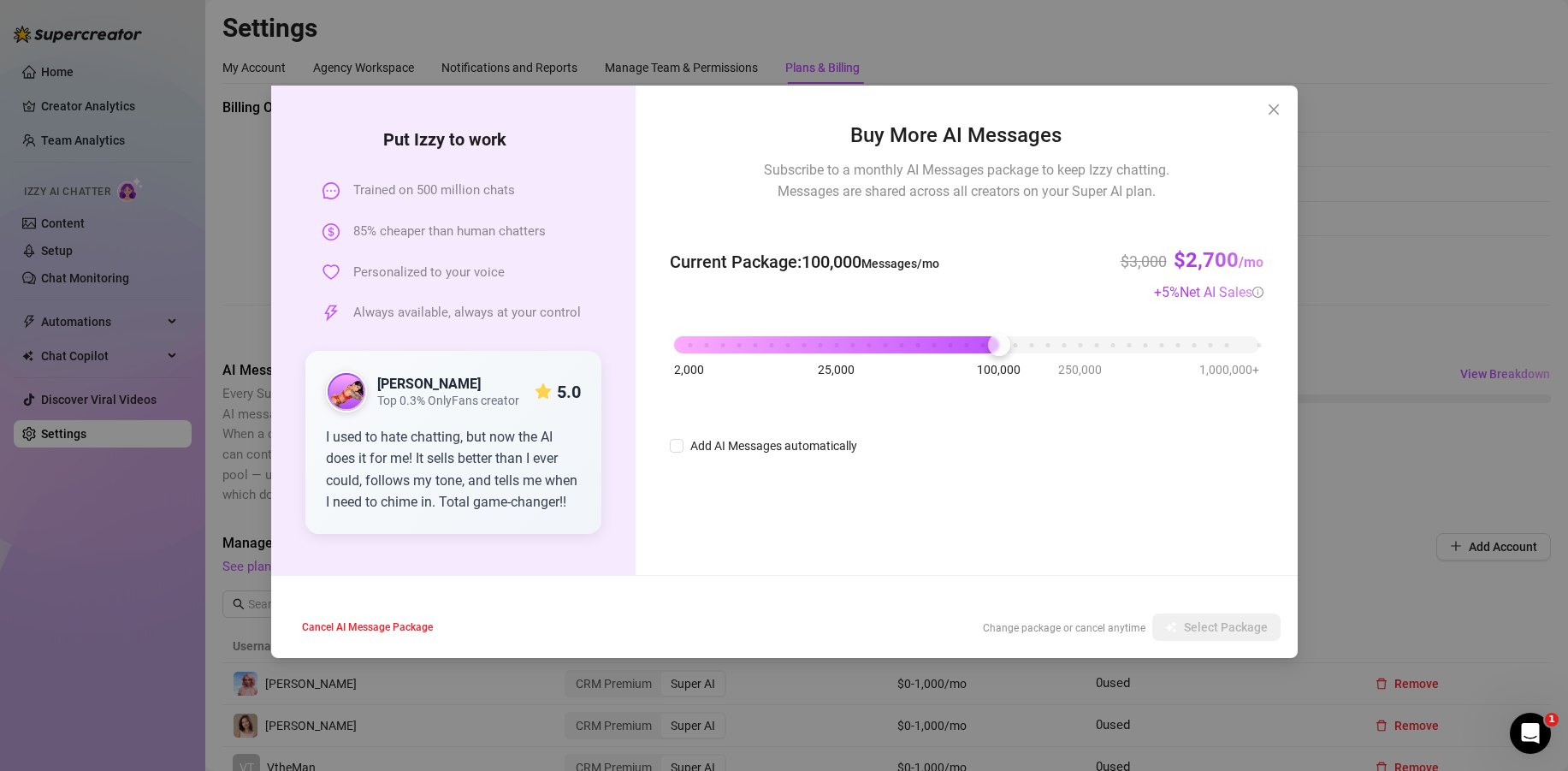
click at [679, 343] on div "2,000 25,000 100,000 250,000 1,000,000+" at bounding box center [966, 338] width 584 height 10
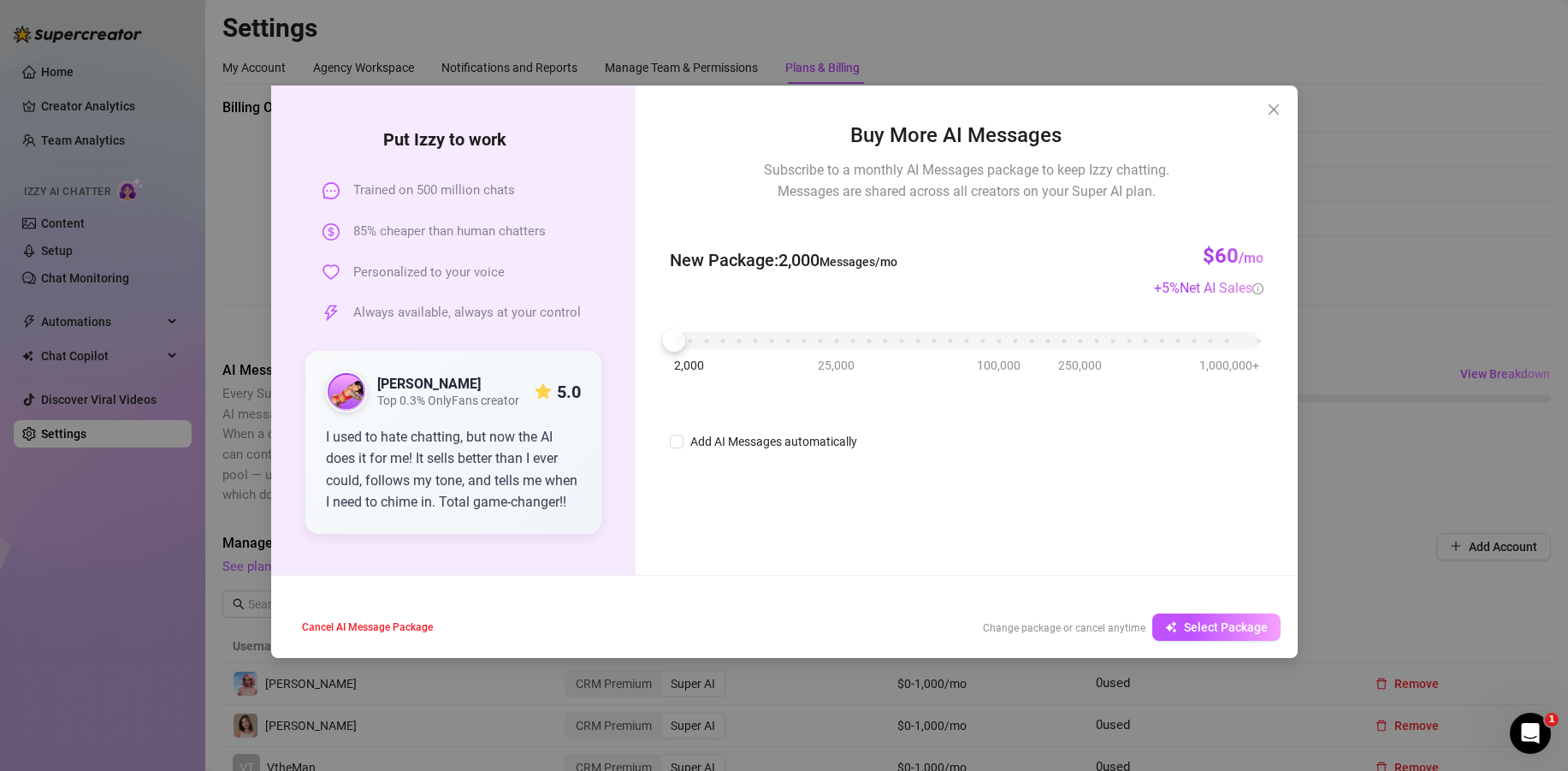
drag, startPoint x: 781, startPoint y: 257, endPoint x: 896, endPoint y: 285, distance: 118.4
click at [896, 285] on div "New Package : 2,000 Messages/mo $60 /mo + 5 % Net AI Sales" at bounding box center [966, 260] width 593 height 76
click at [838, 338] on div "2,000 25,000 100,000 250,000 1,000,000+" at bounding box center [966, 334] width 584 height 10
drag, startPoint x: 782, startPoint y: 266, endPoint x: 901, endPoint y: 262, distance: 119.1
click at [901, 262] on span "New Package : 25,000 Messages/mo" at bounding box center [787, 262] width 237 height 26
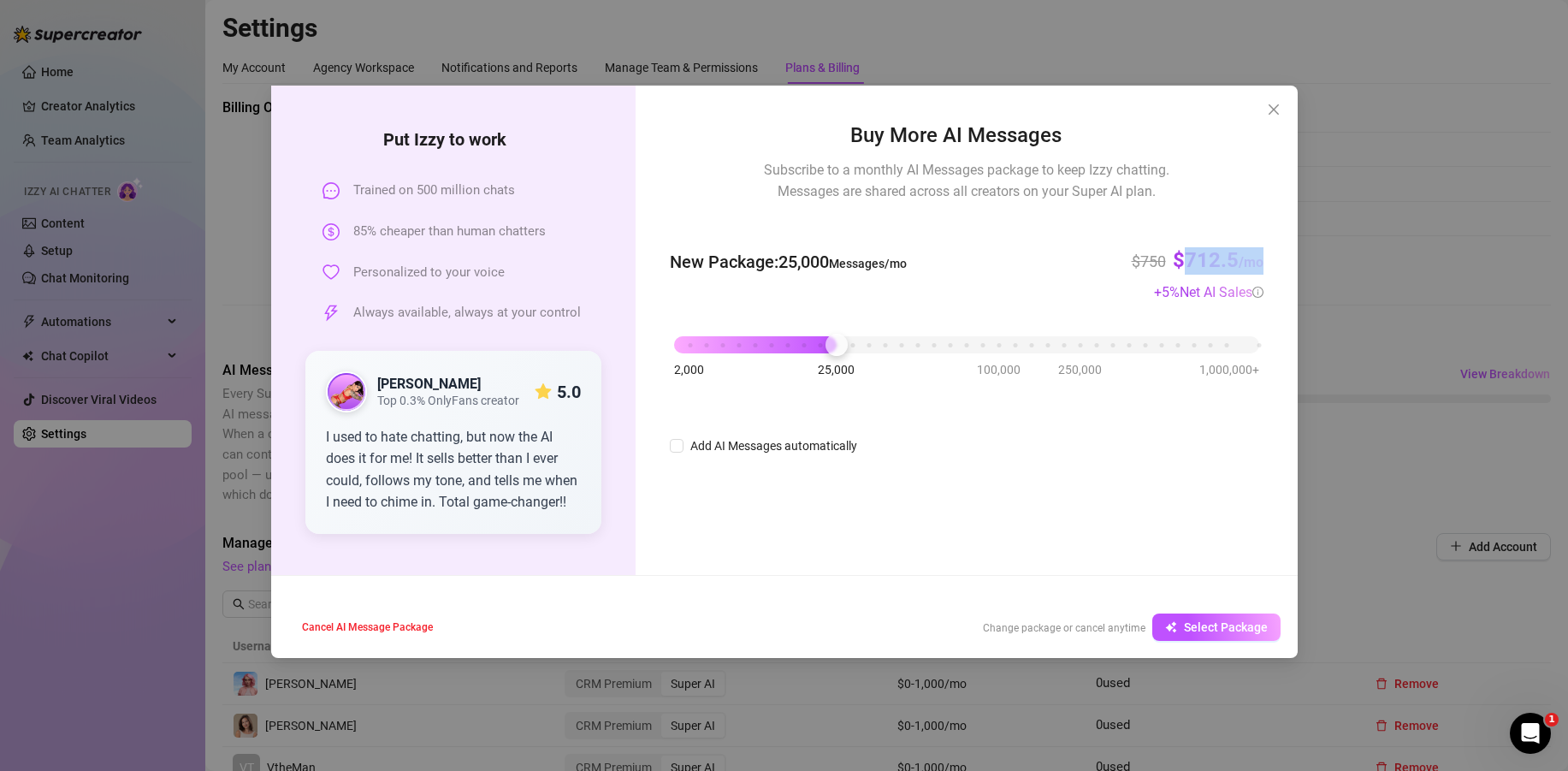
drag, startPoint x: 1266, startPoint y: 258, endPoint x: 1182, endPoint y: 254, distance: 84.1
click at [1182, 254] on div "Buy More AI Messages Subscribe to a monthly AI Messages package to keep Izzy ch…" at bounding box center [966, 330] width 661 height 490
drag, startPoint x: 780, startPoint y: 258, endPoint x: 739, endPoint y: 155, distance: 110.9
click at [919, 256] on div "New Package : 25,000 Messages/mo $750 $712.5 /mo + 5 % Net AI Sales" at bounding box center [966, 262] width 593 height 80
drag, startPoint x: 1274, startPoint y: 259, endPoint x: 1168, endPoint y: 253, distance: 106.2
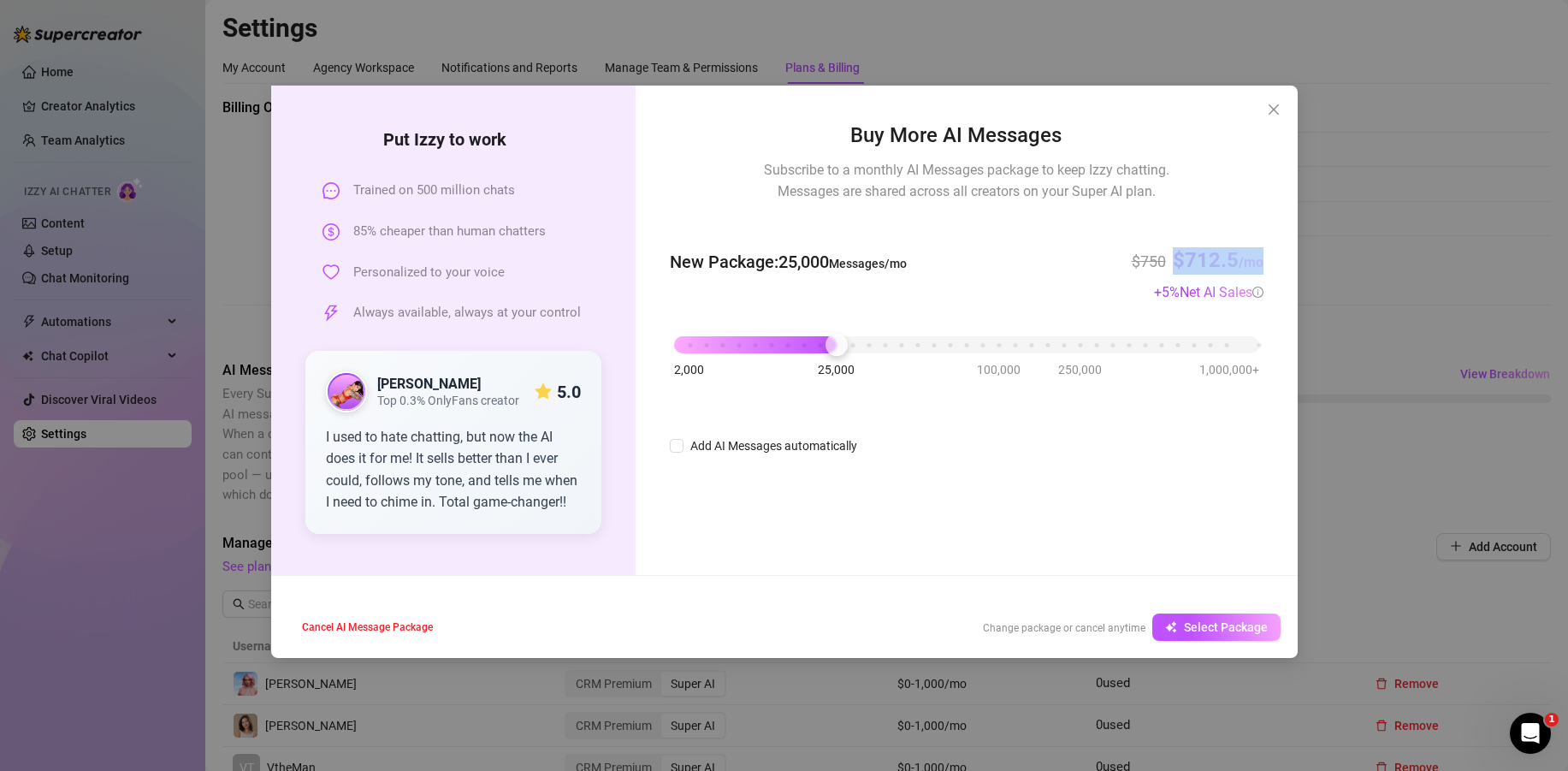
click at [1168, 253] on div "Buy More AI Messages Subscribe to a monthly AI Messages package to keep Izzy ch…" at bounding box center [966, 330] width 661 height 490
click at [1204, 317] on div "Buy More AI Messages Subscribe to a monthly AI Messages package to keep Izzy ch…" at bounding box center [966, 288] width 593 height 337
click at [1276, 107] on icon "close" at bounding box center [1273, 109] width 14 height 14
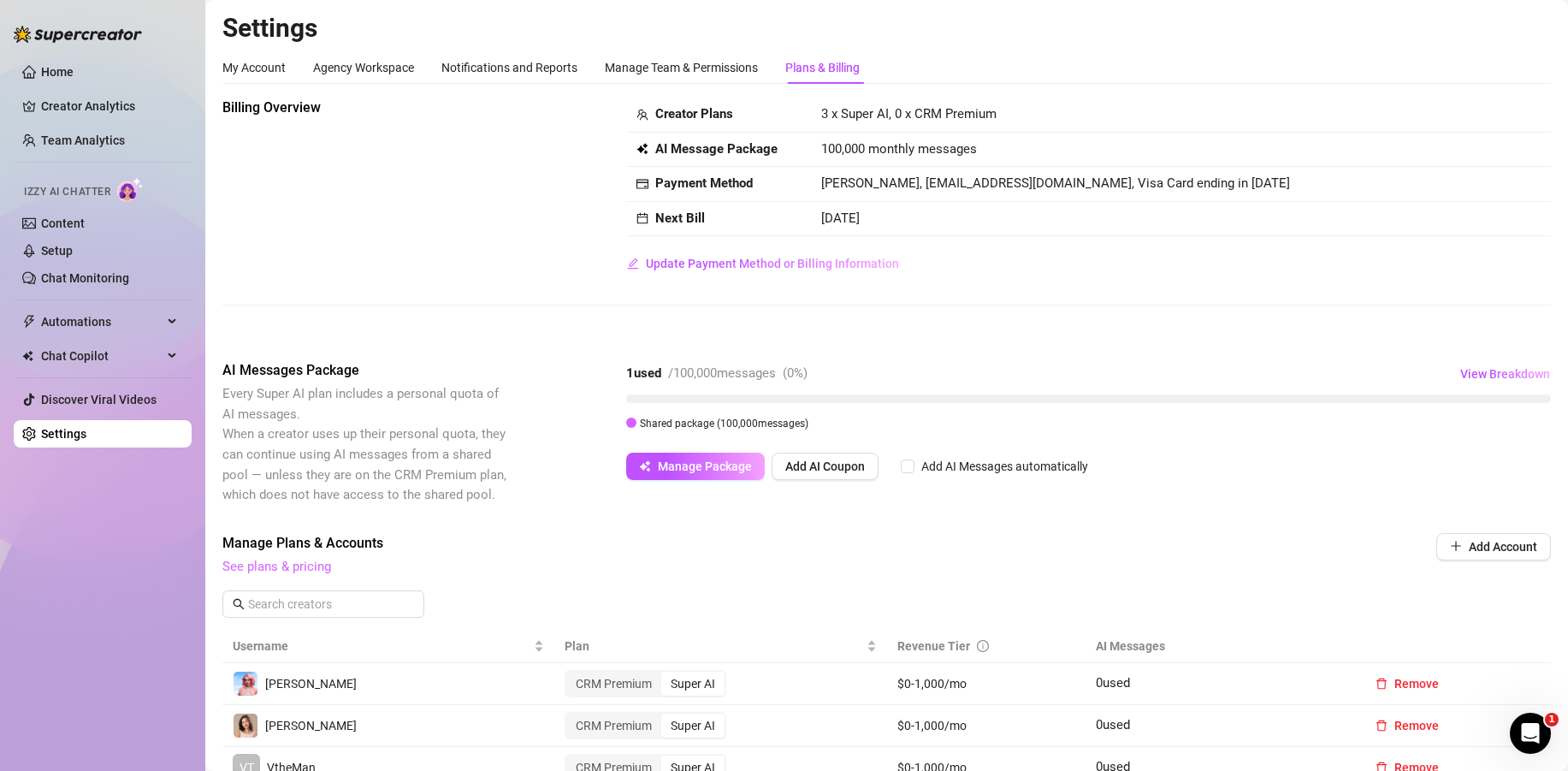
click at [308, 572] on link "See plans & pricing" at bounding box center [276, 566] width 108 height 16
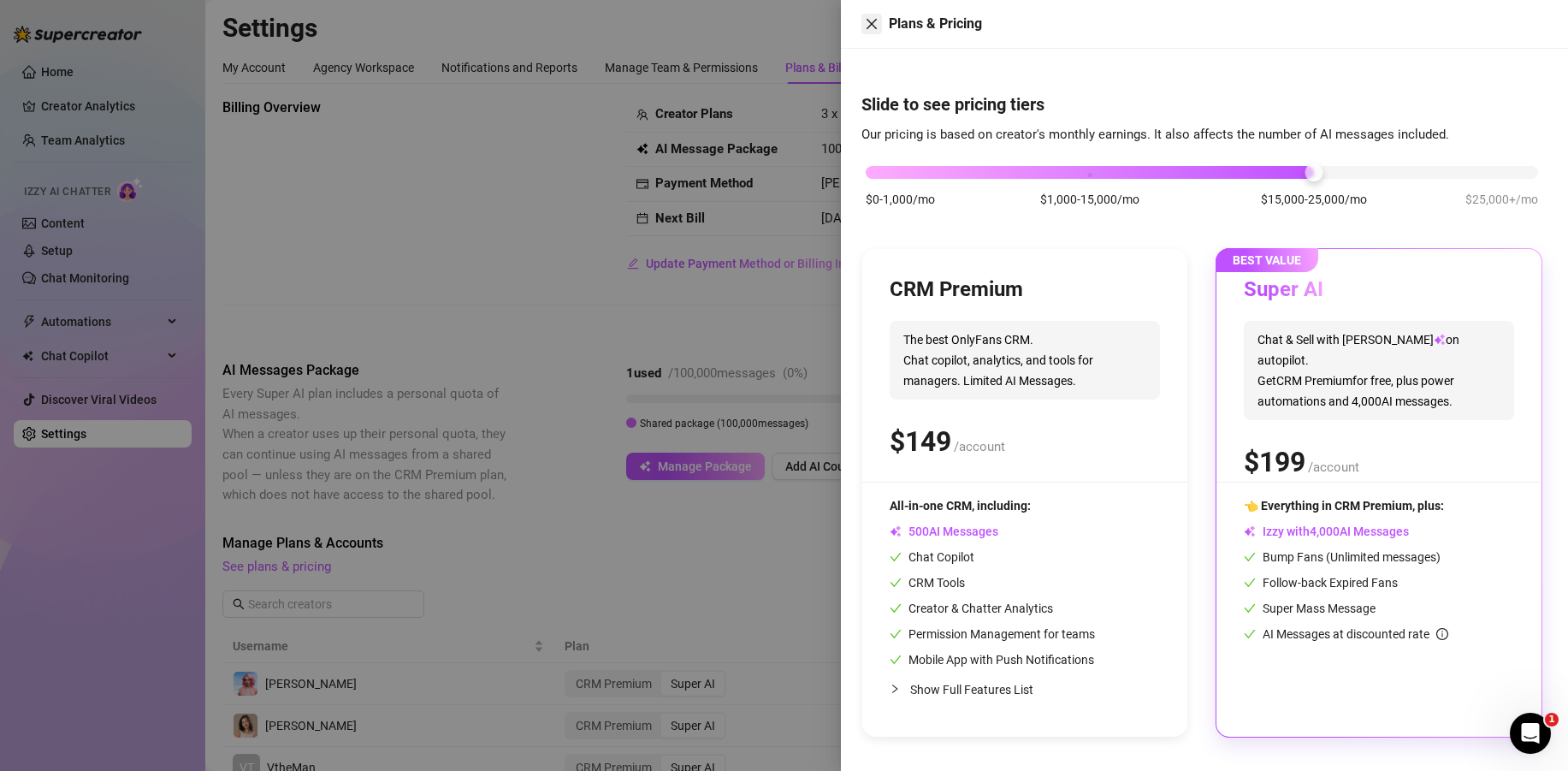
click at [875, 27] on icon "close" at bounding box center [871, 24] width 10 height 10
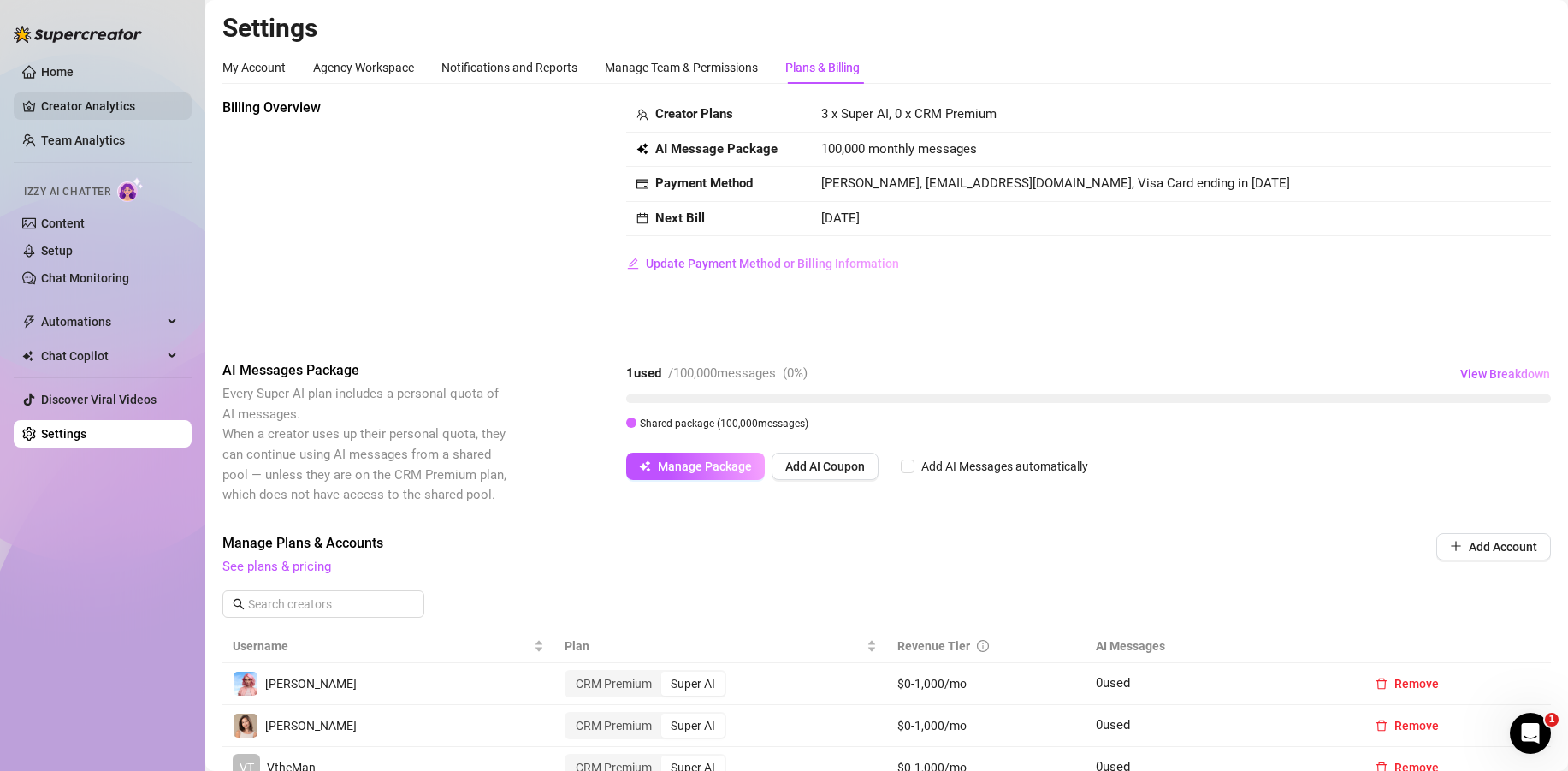
click at [95, 102] on link "Creator Analytics" at bounding box center [109, 106] width 137 height 27
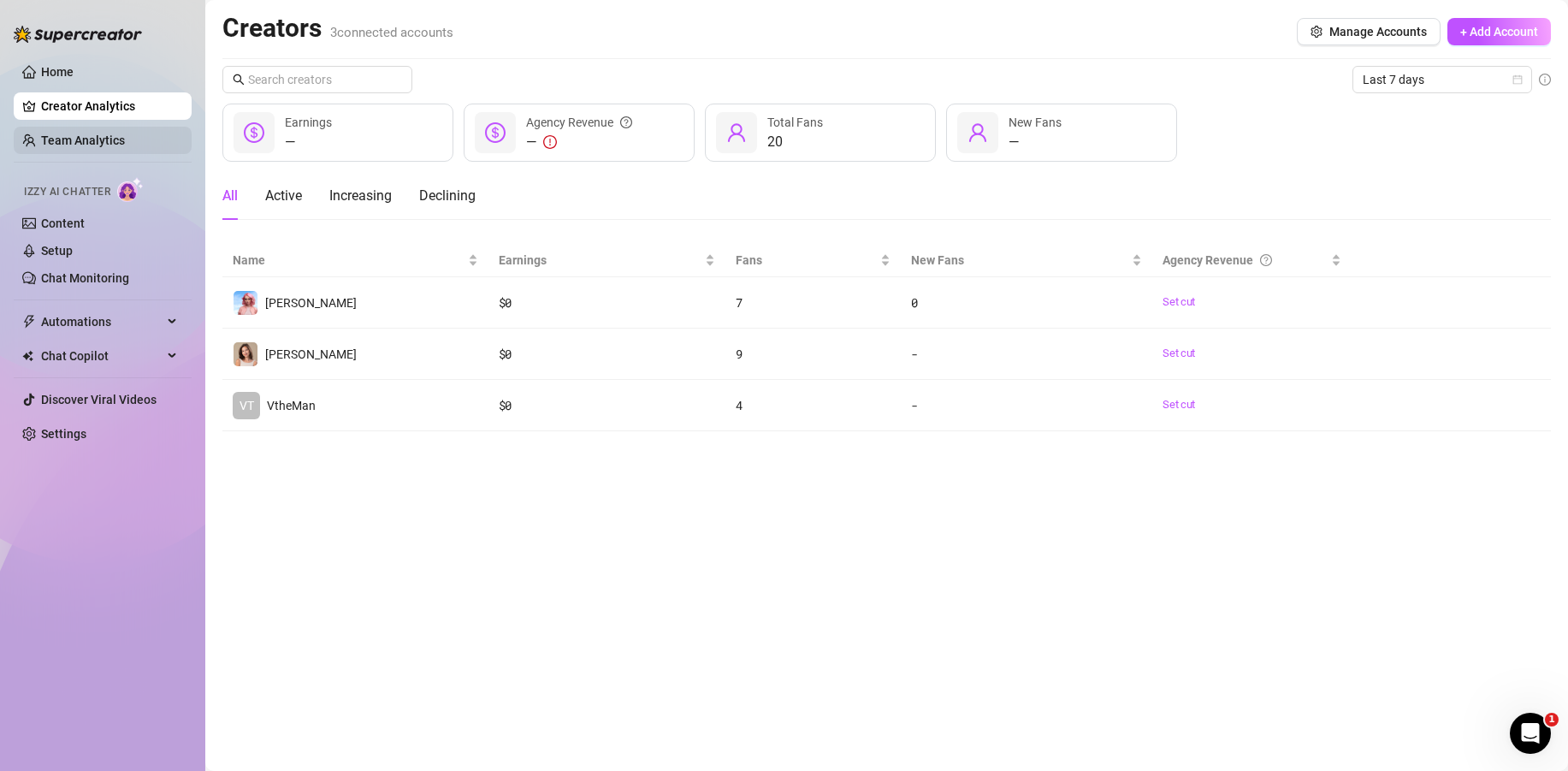
click at [125, 145] on link "Team Analytics" at bounding box center [83, 141] width 84 height 14
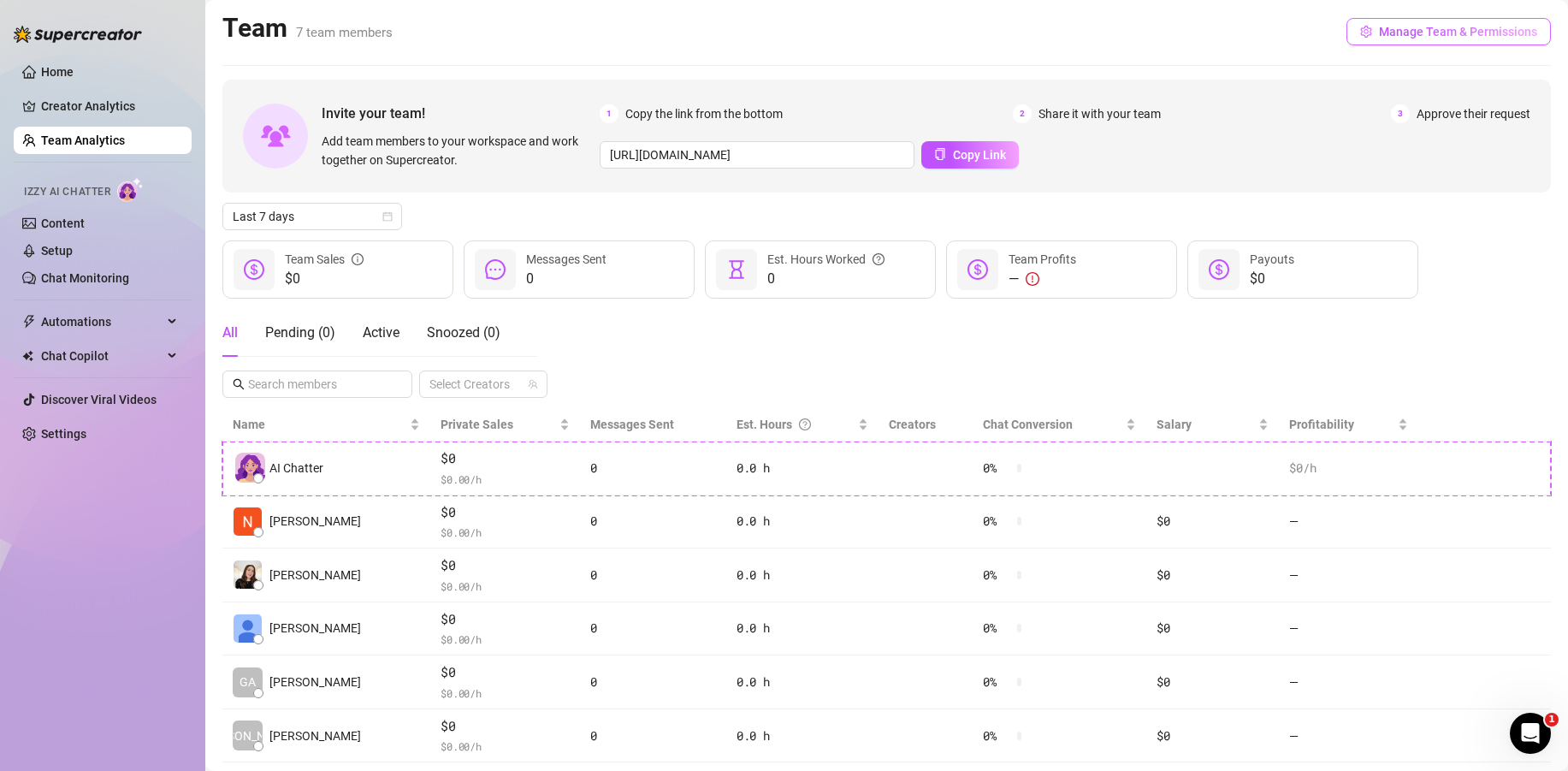
click at [1433, 31] on span "Manage Team & Permissions" at bounding box center [1457, 31] width 158 height 14
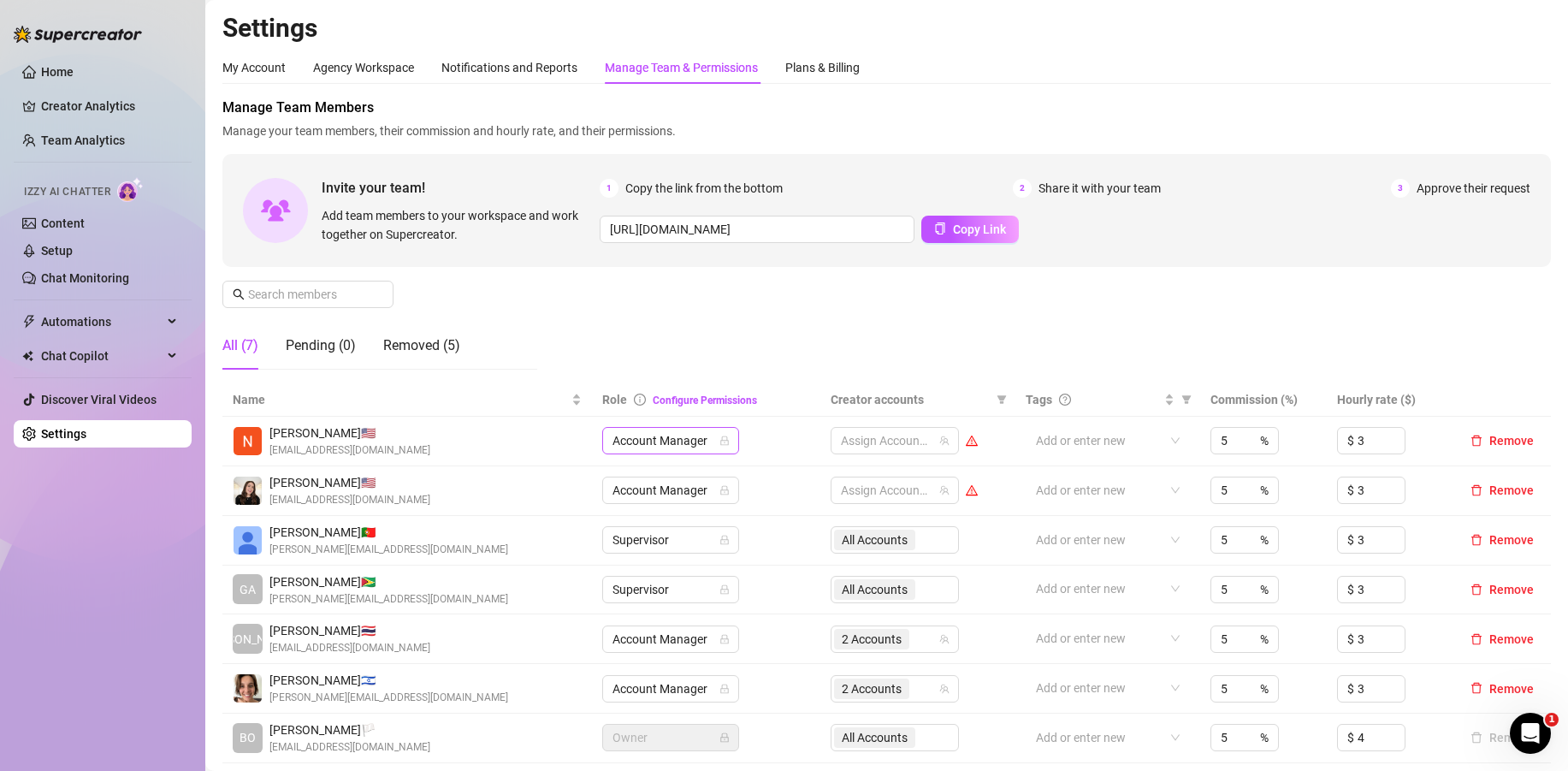
click at [657, 441] on span "Account Manager" at bounding box center [670, 440] width 116 height 25
click at [683, 326] on div "Manage Team Members Manage your team members, their commission and hourly rate,…" at bounding box center [886, 240] width 1329 height 286
click at [127, 112] on link "Creator Analytics" at bounding box center [109, 106] width 137 height 27
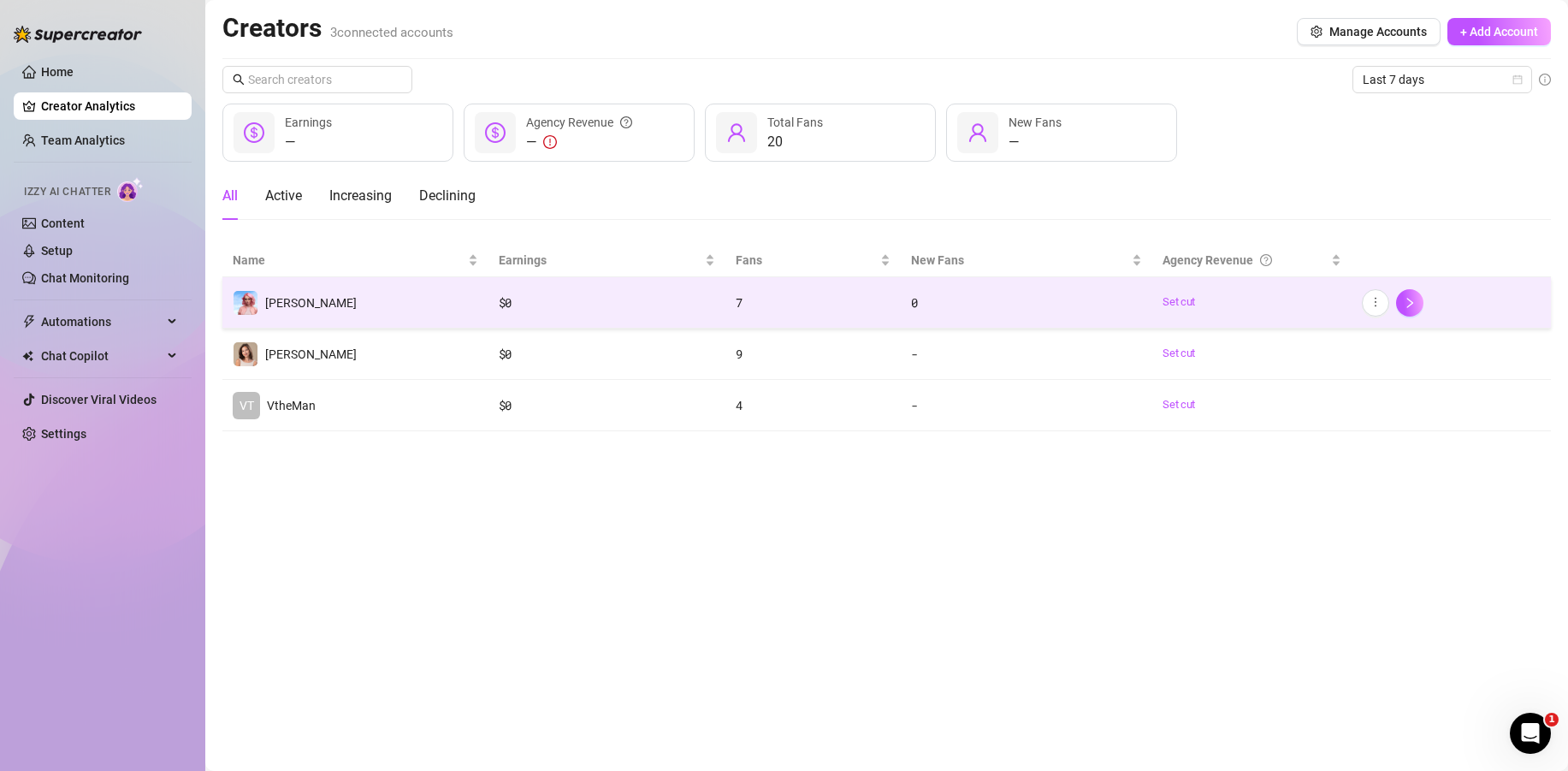
click at [309, 302] on span "[PERSON_NAME]" at bounding box center [310, 303] width 92 height 14
